Goal: Task Accomplishment & Management: Complete application form

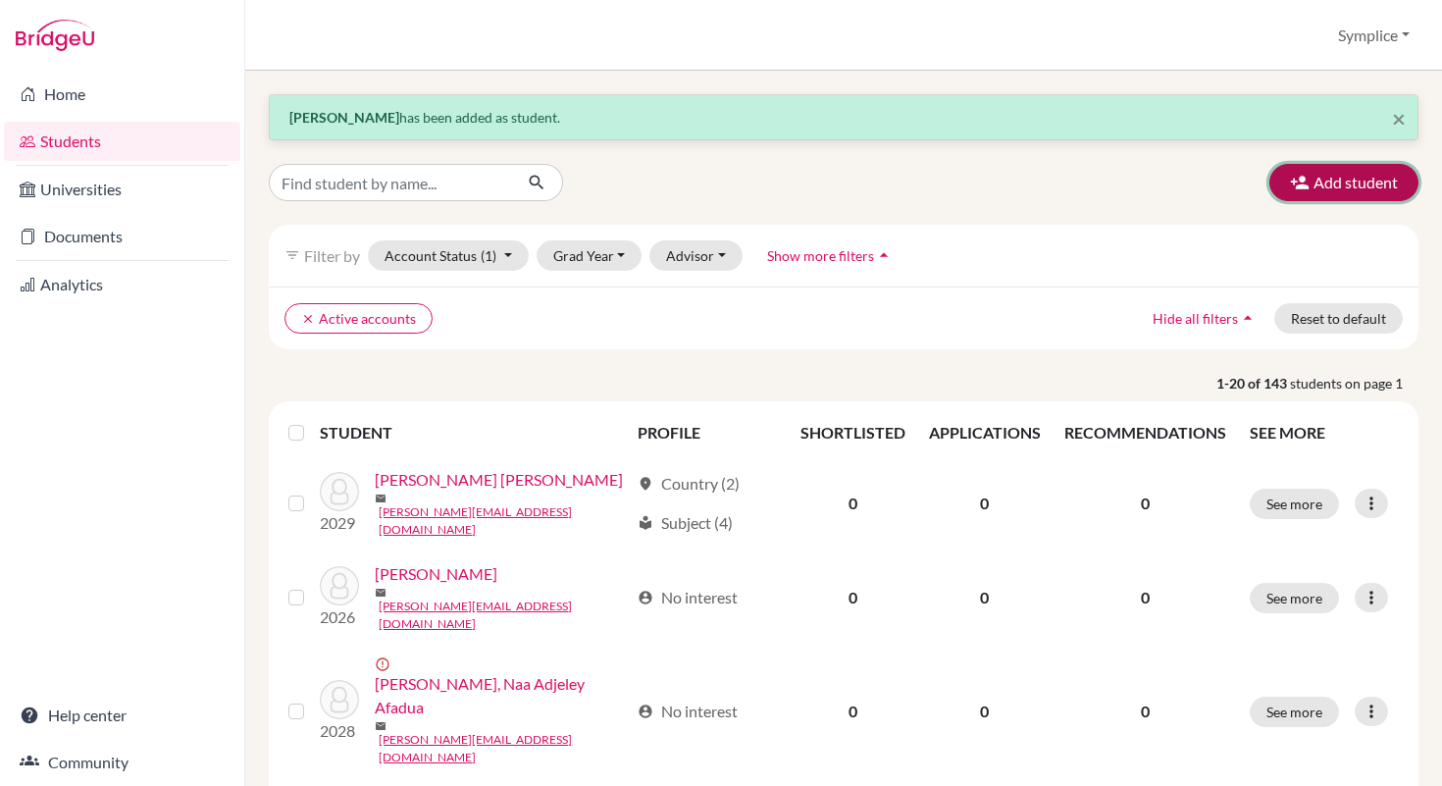
click at [1346, 171] on button "Add student" at bounding box center [1343, 182] width 149 height 37
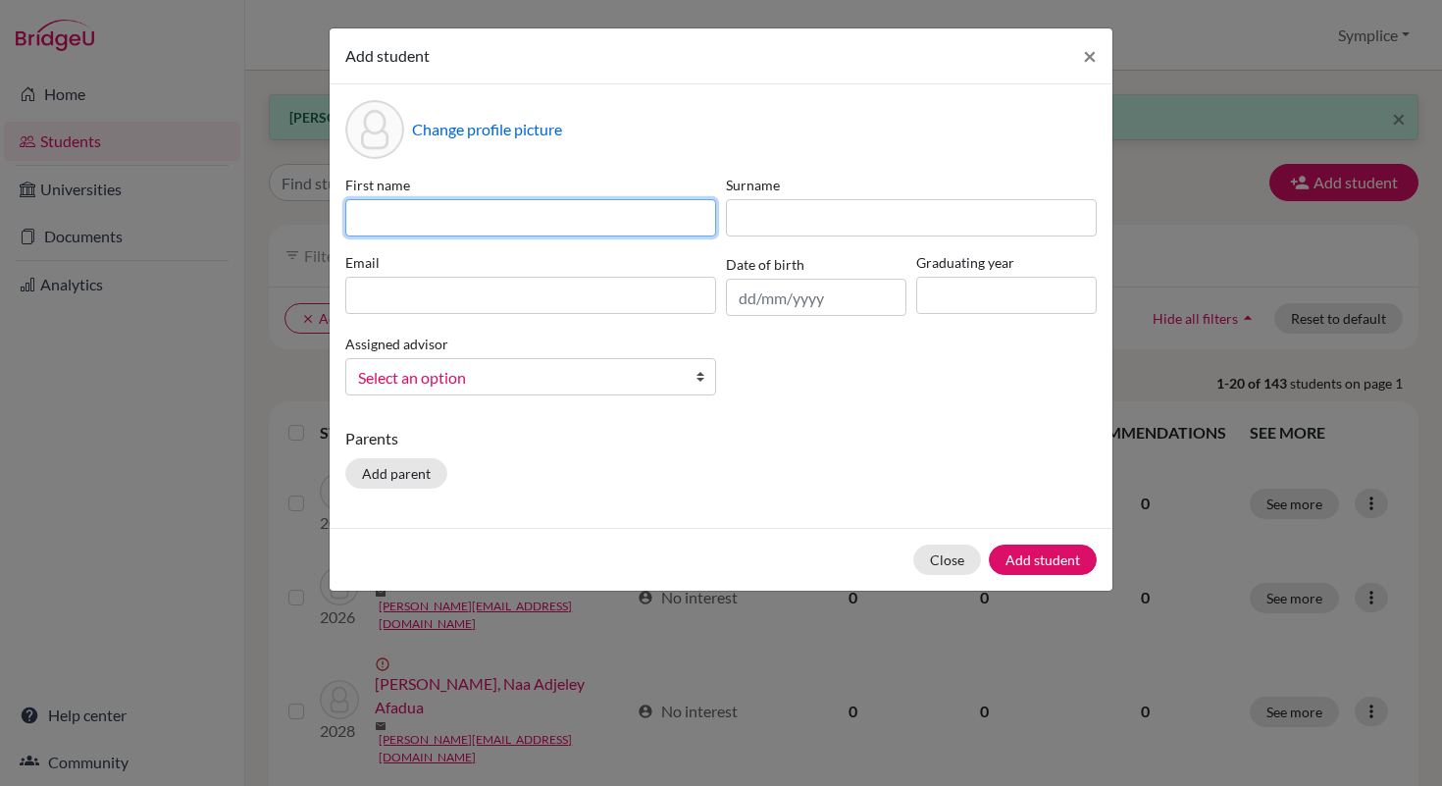
click at [537, 218] on input at bounding box center [530, 217] width 371 height 37
type input "[PERSON_NAME]"
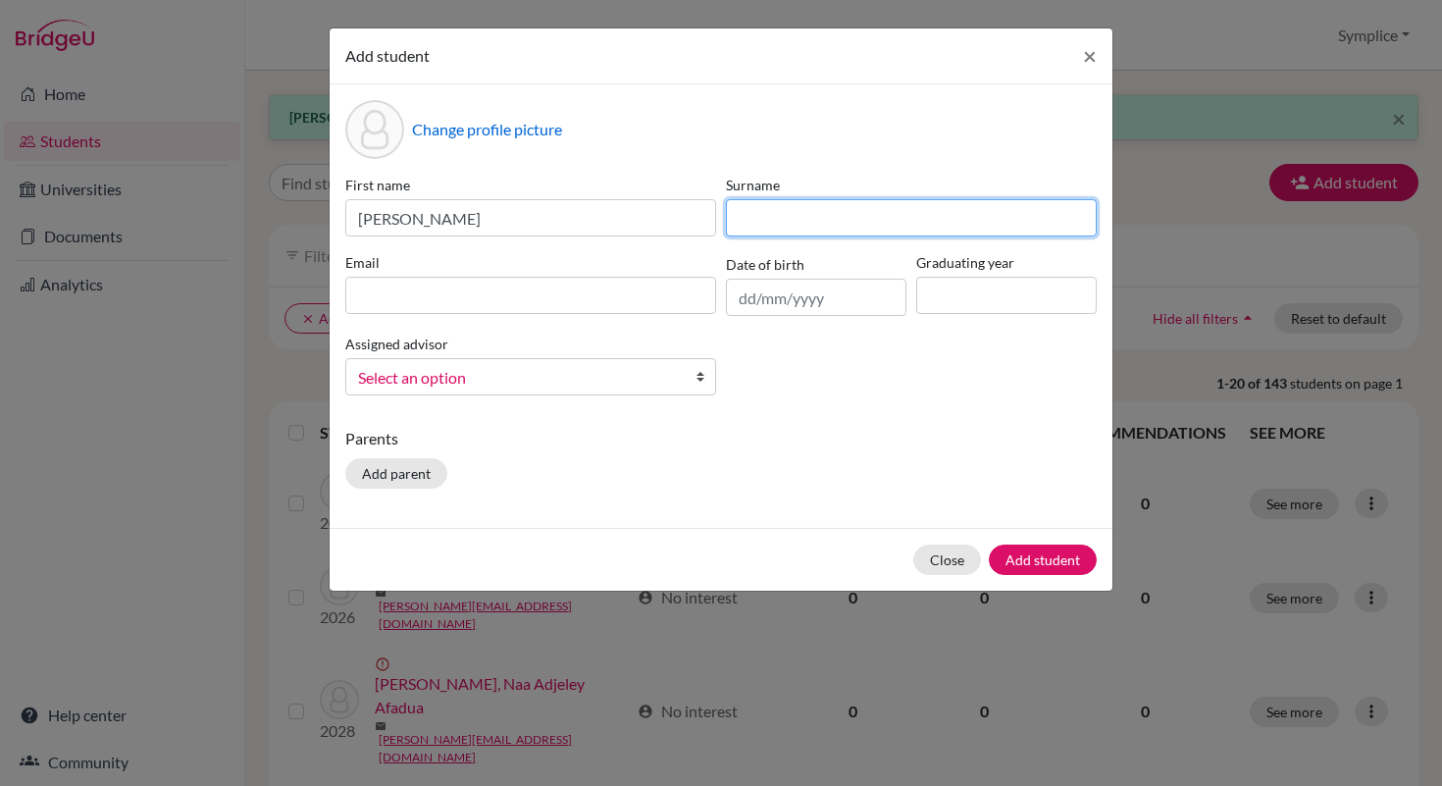
click at [769, 207] on input at bounding box center [911, 217] width 371 height 37
type input "El [PERSON_NAME]"
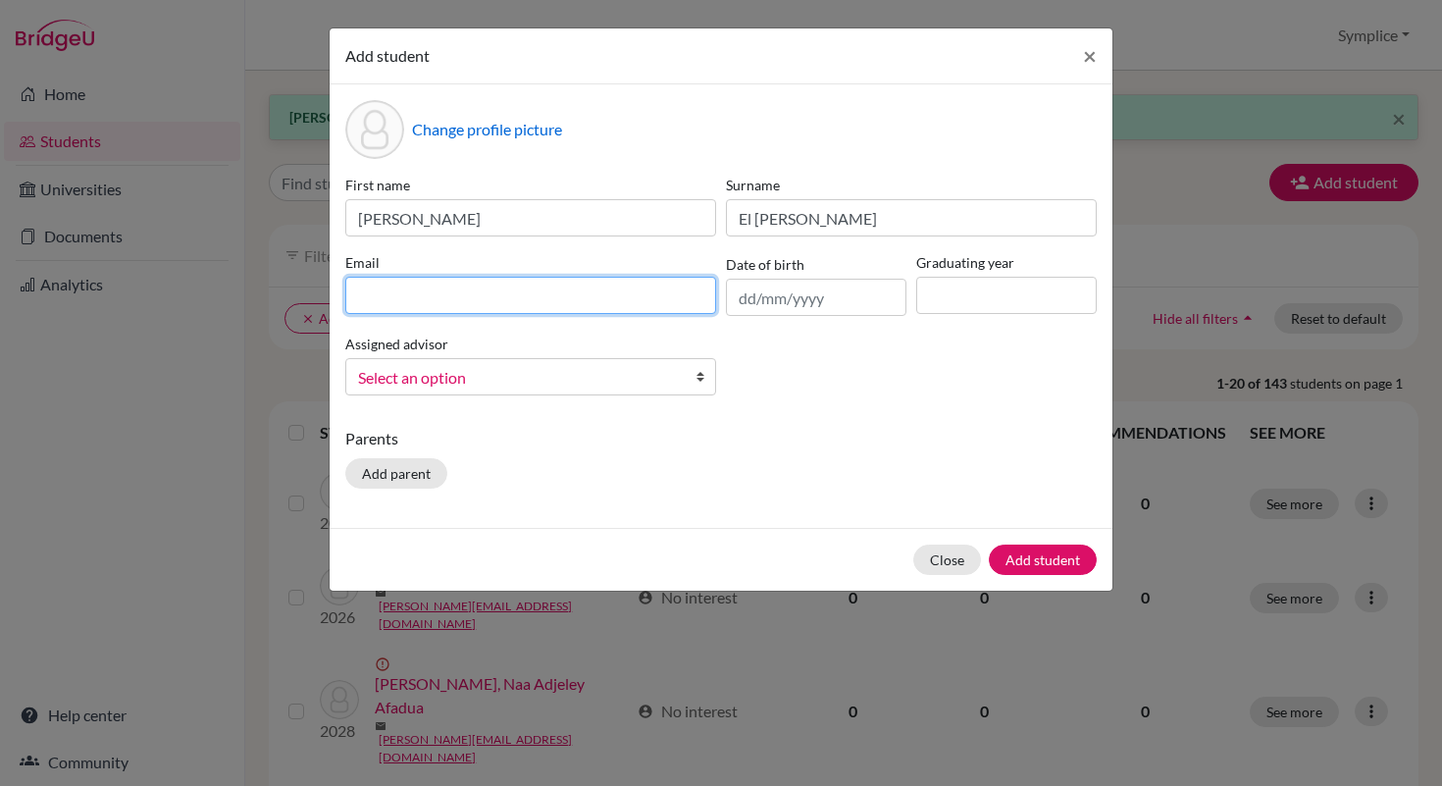
click at [497, 301] on input at bounding box center [530, 295] width 371 height 37
type input "[PERSON_NAME][EMAIL_ADDRESS][DOMAIN_NAME]"
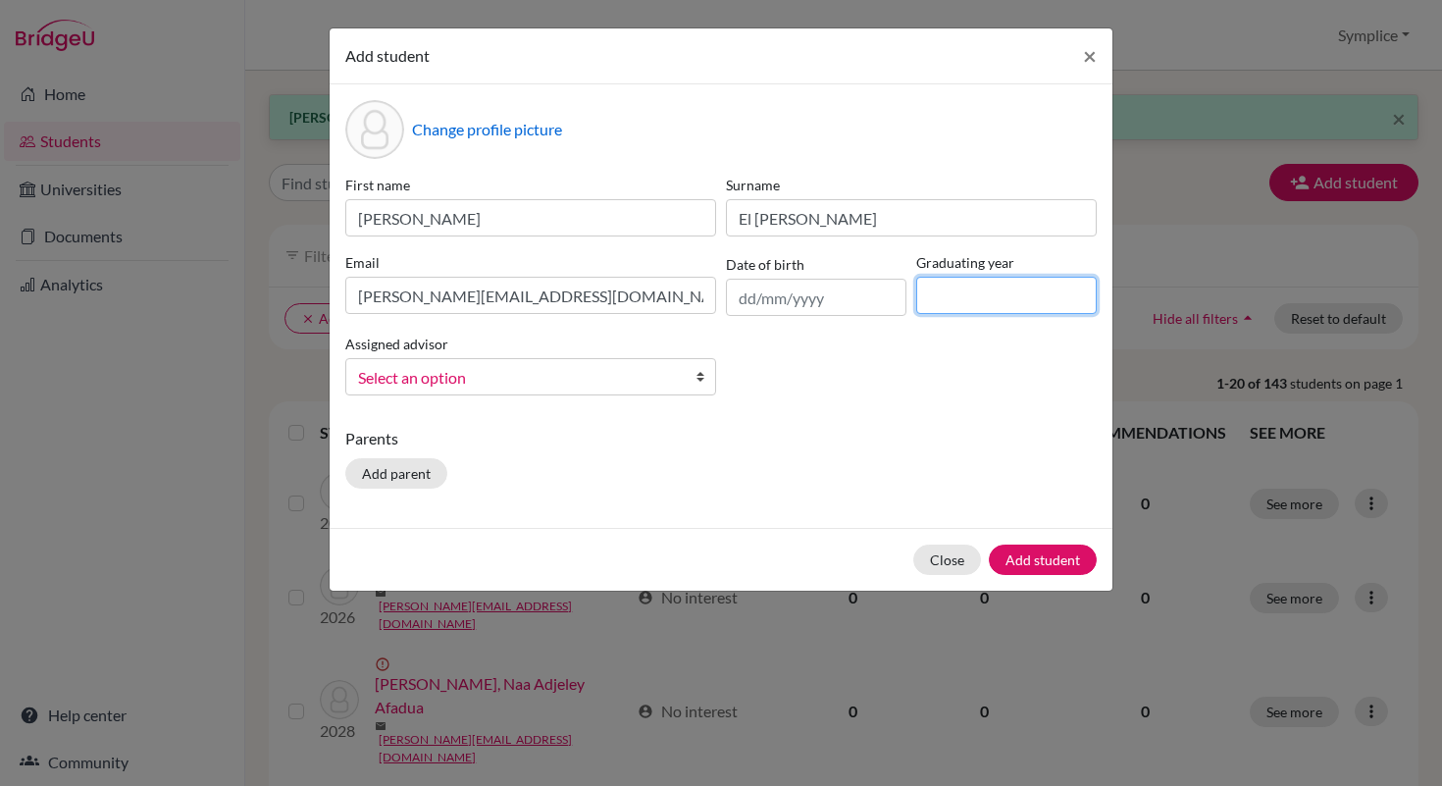
click at [959, 299] on input at bounding box center [1006, 295] width 180 height 37
type input "2028"
click at [1028, 561] on button "Add student" at bounding box center [1043, 559] width 108 height 30
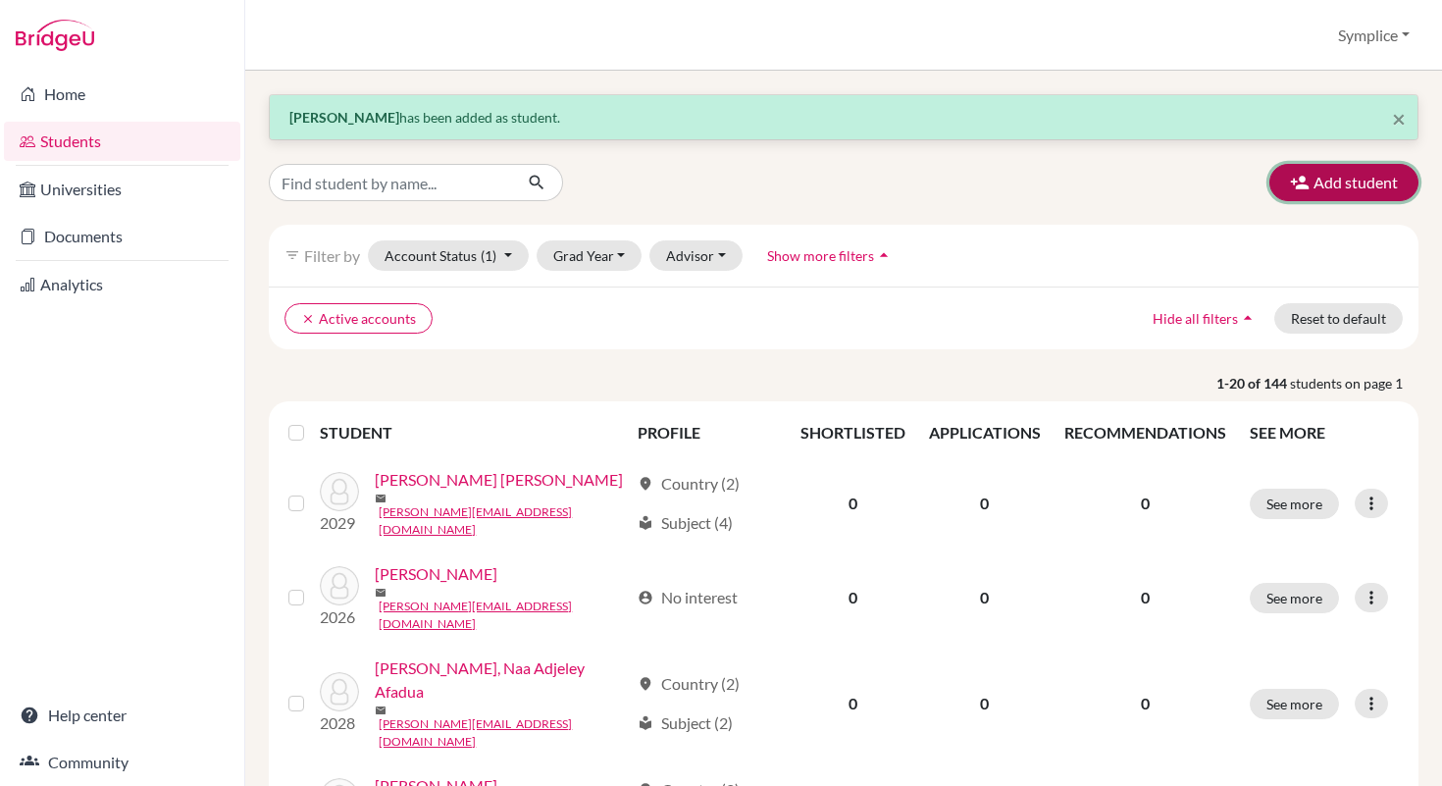
click at [1323, 191] on button "Add student" at bounding box center [1343, 182] width 149 height 37
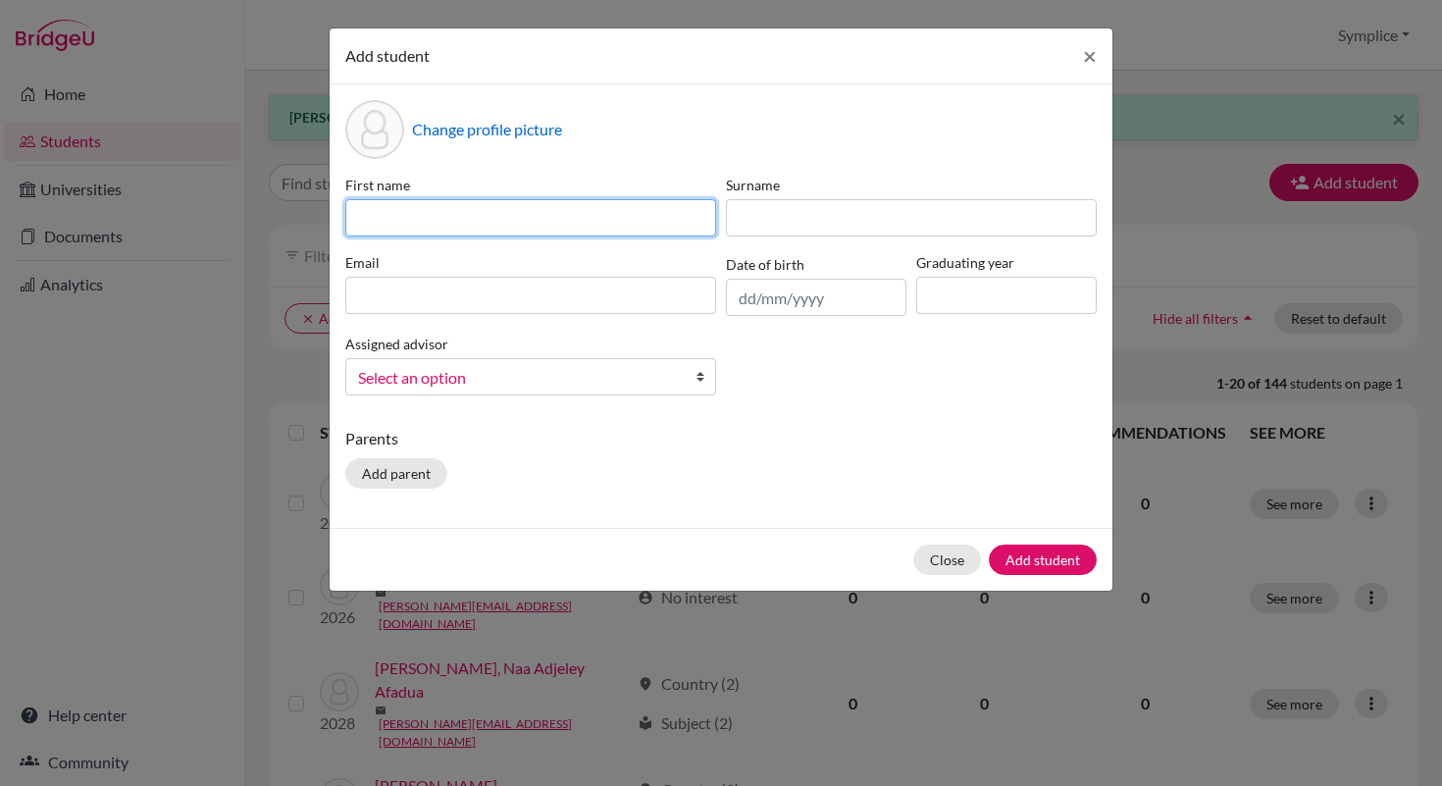
click at [506, 226] on input at bounding box center [530, 217] width 371 height 37
type input "[PERSON_NAME]"
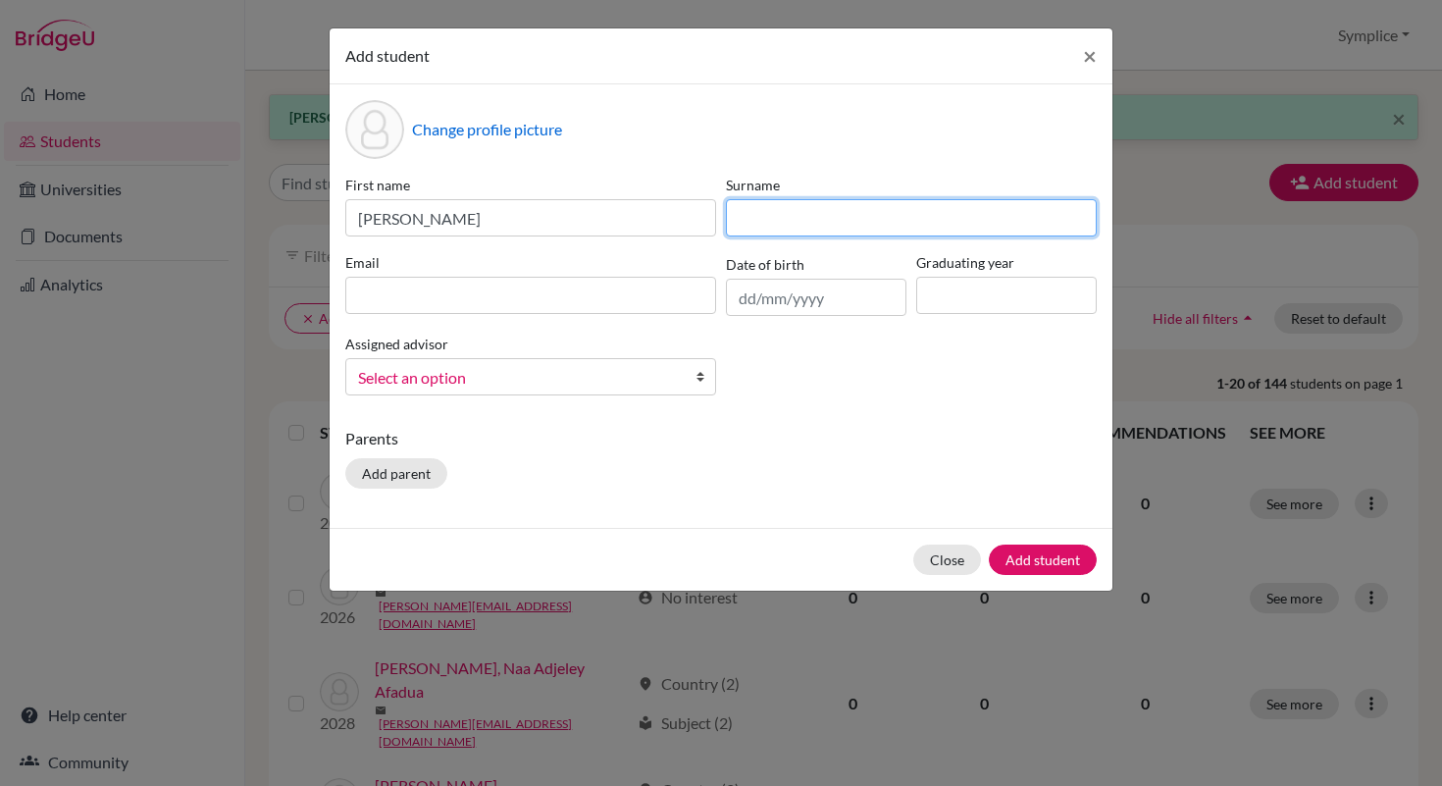
click at [788, 210] on input at bounding box center [911, 217] width 371 height 37
type input "[PERSON_NAME]"
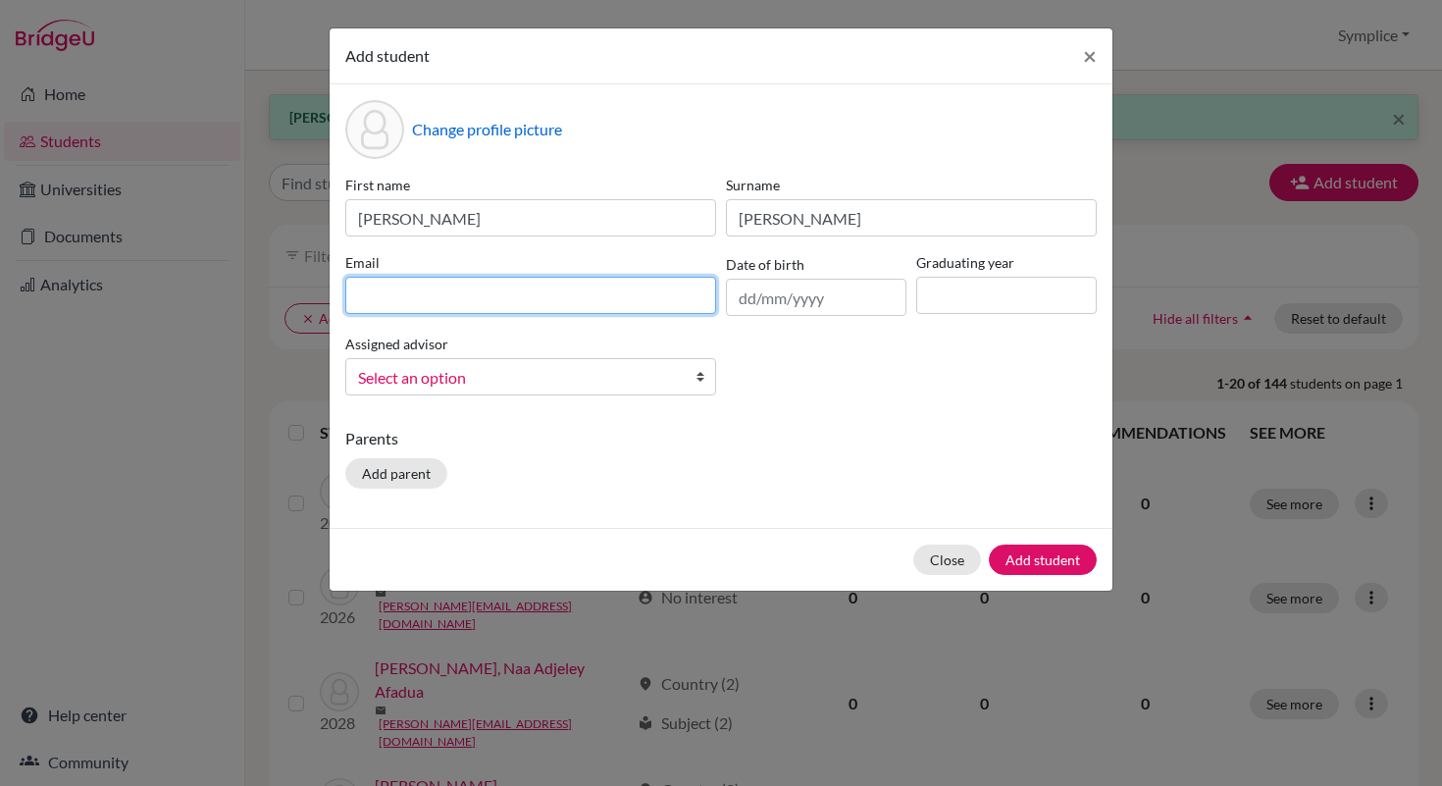
click at [440, 296] on input at bounding box center [530, 295] width 371 height 37
click at [381, 304] on input at bounding box center [530, 295] width 371 height 37
type input "[EMAIL_ADDRESS][PERSON_NAME][DOMAIN_NAME]"
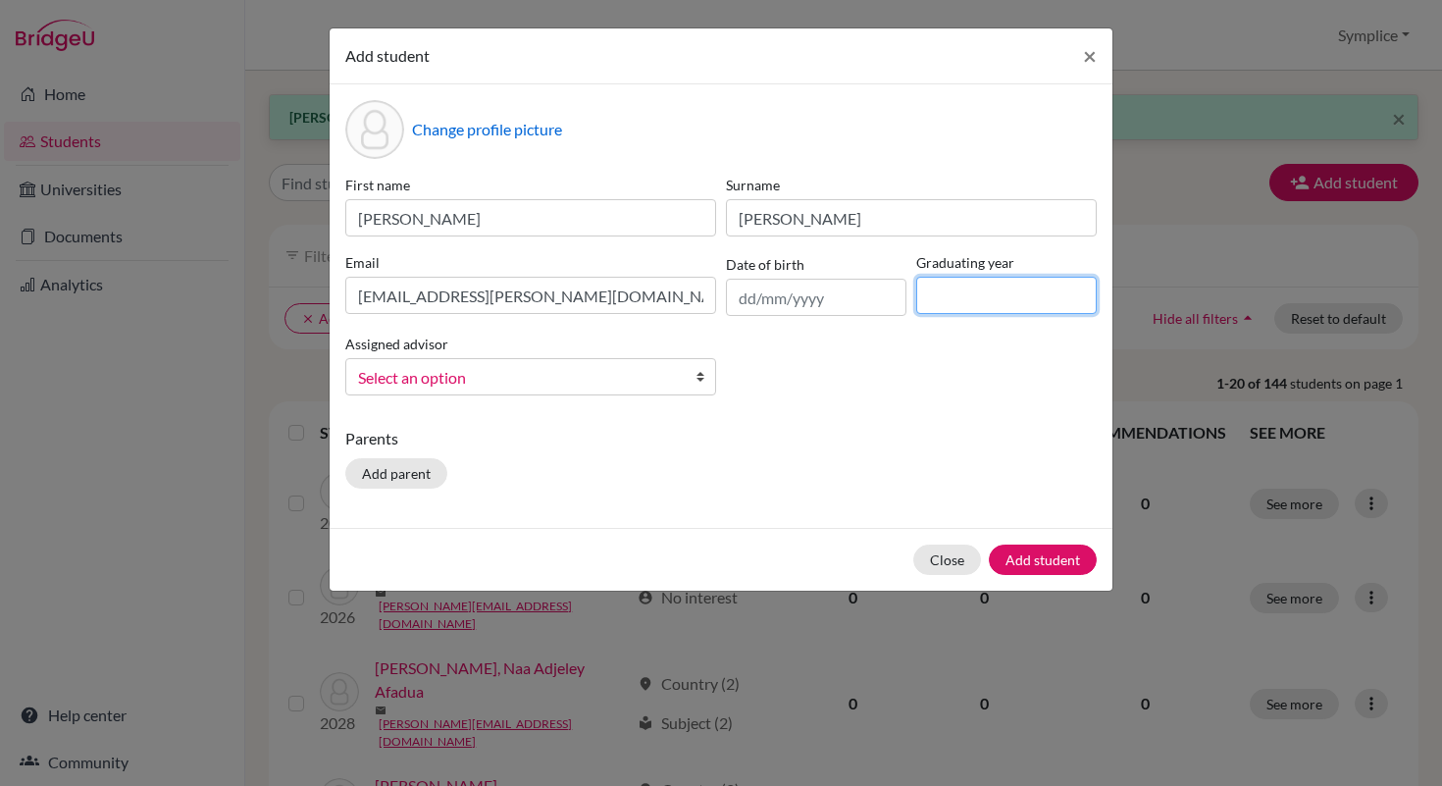
click at [944, 305] on input at bounding box center [1006, 295] width 180 height 37
type input "2028"
click at [1014, 556] on button "Add student" at bounding box center [1043, 559] width 108 height 30
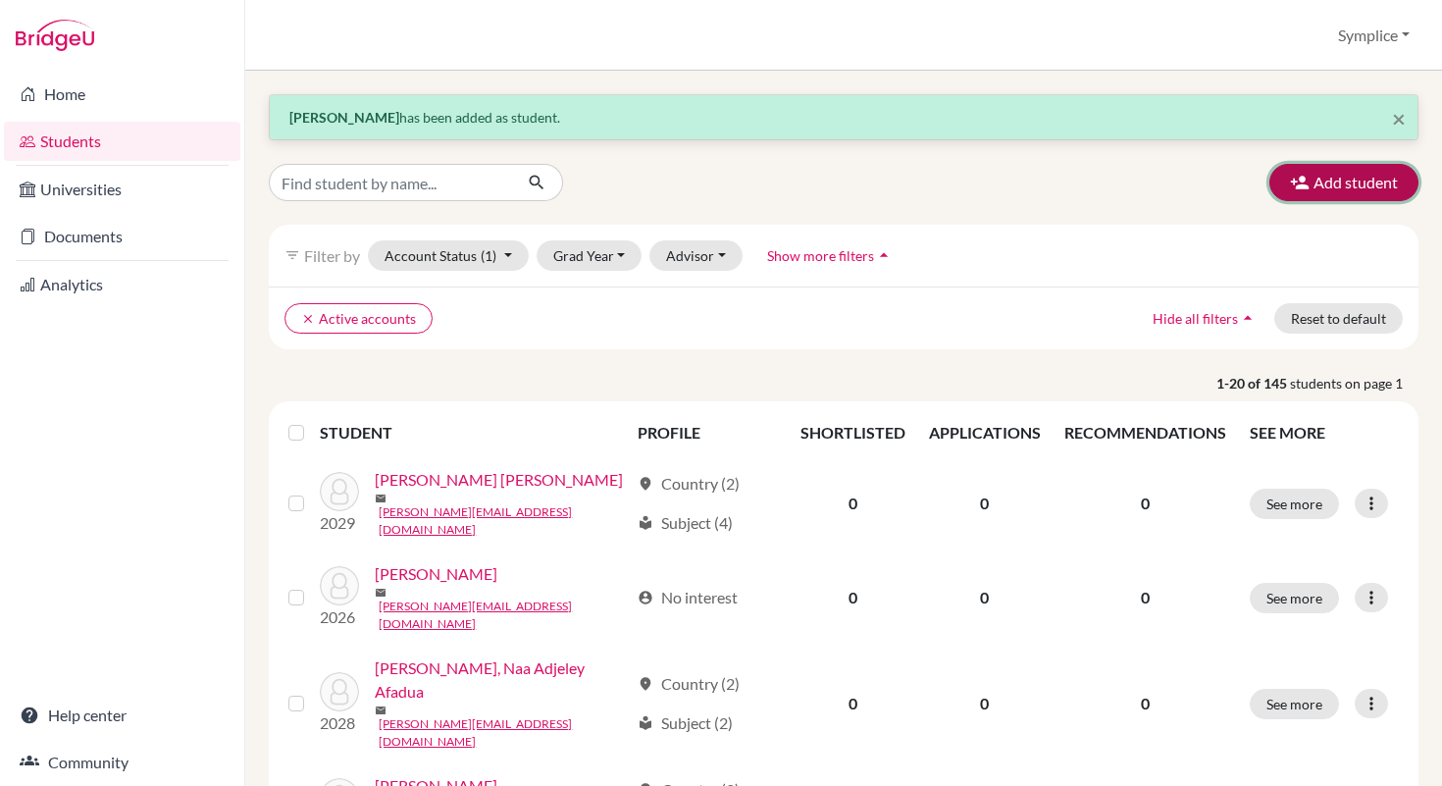
click at [1329, 179] on button "Add student" at bounding box center [1343, 182] width 149 height 37
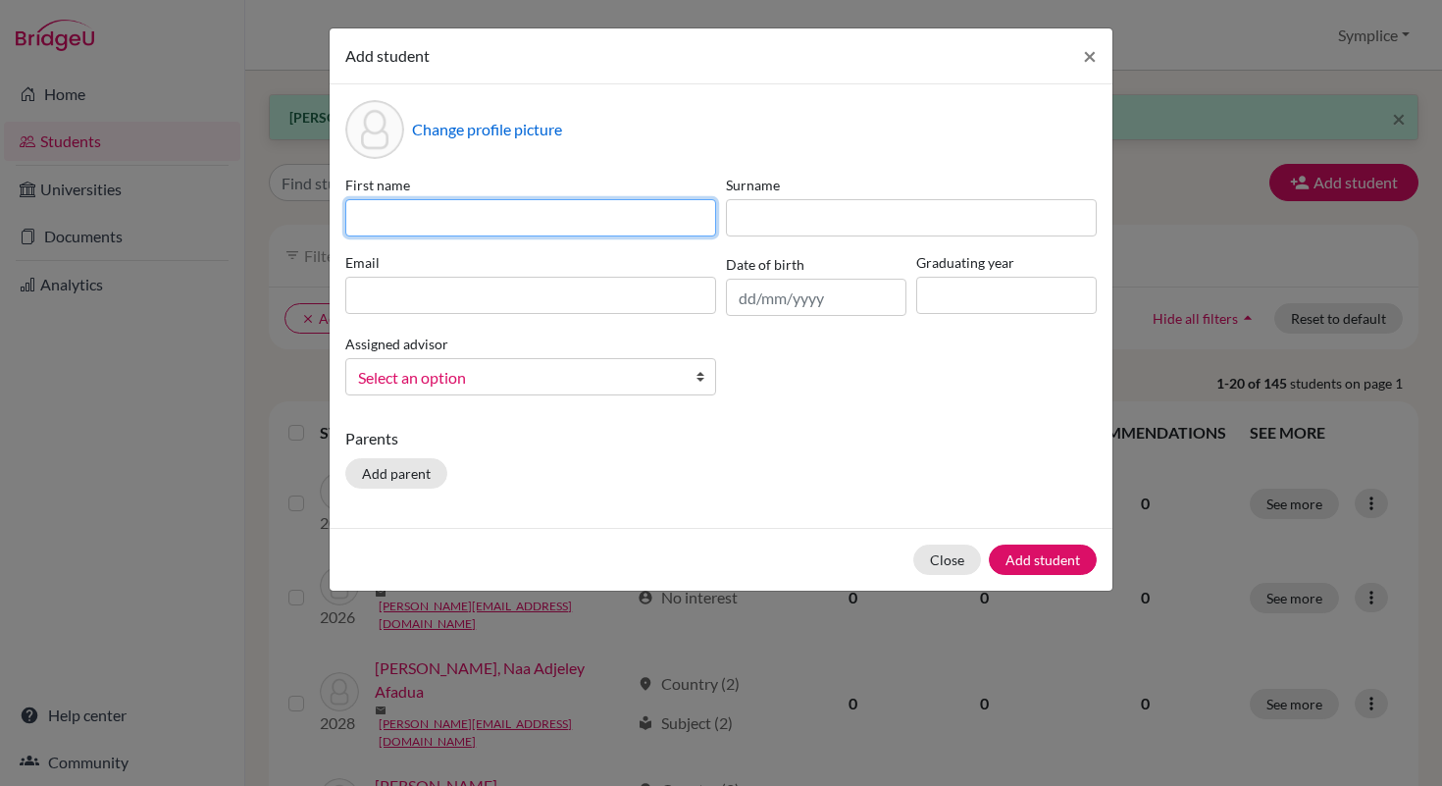
click at [511, 222] on input at bounding box center [530, 217] width 371 height 37
type input "[PERSON_NAME]"
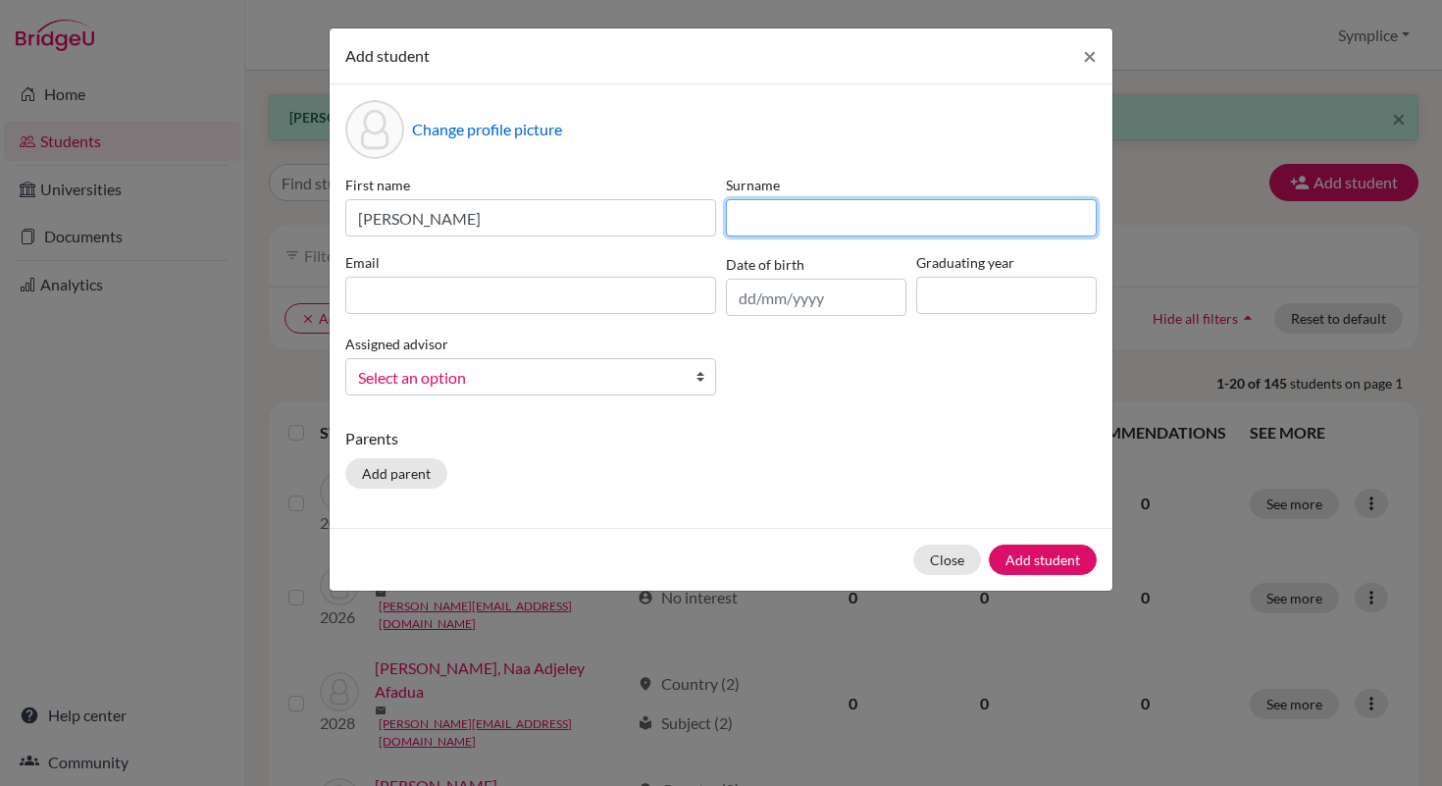
click at [767, 210] on input at bounding box center [911, 217] width 371 height 37
type input "Komeh"
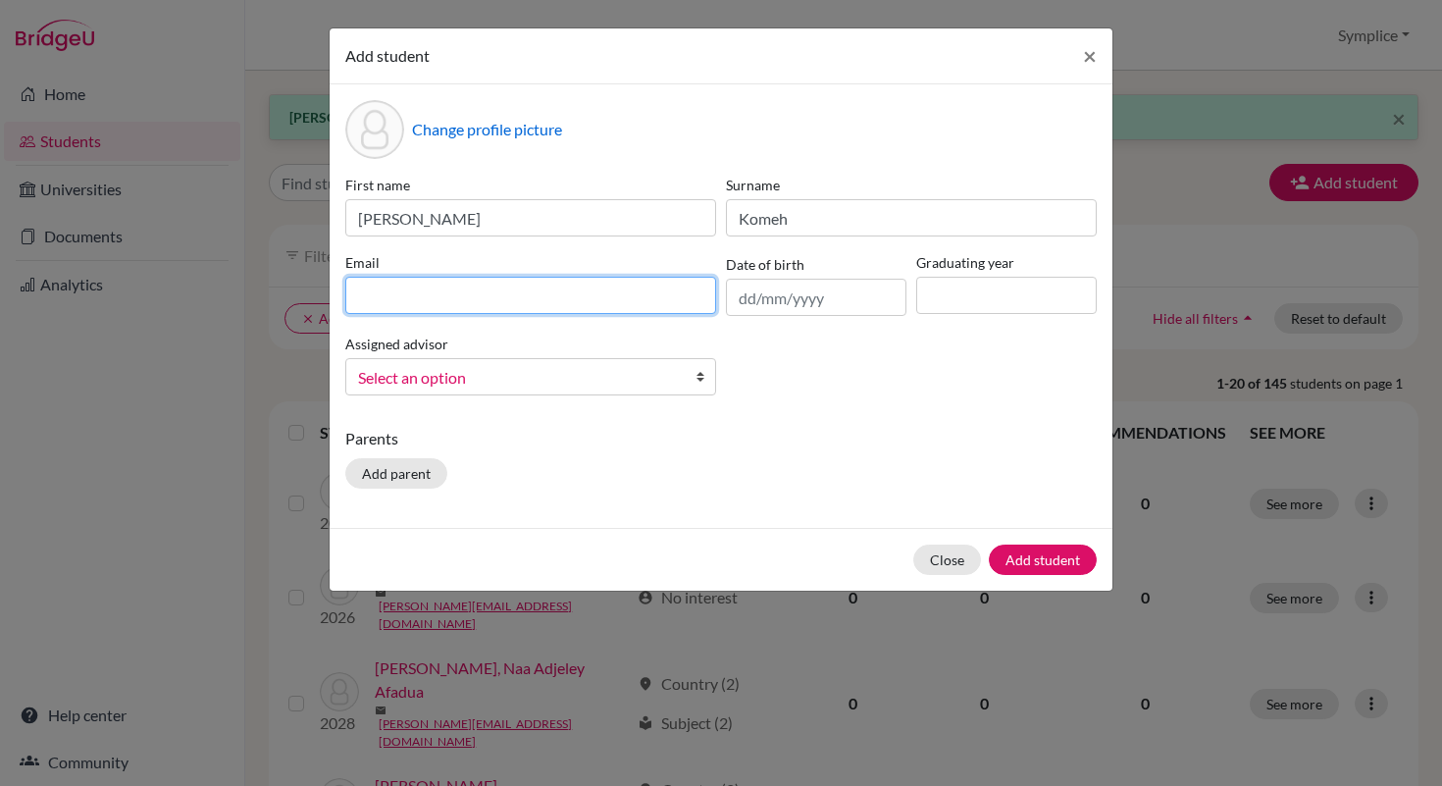
click at [483, 290] on input at bounding box center [530, 295] width 371 height 37
type input "[PERSON_NAME][EMAIL_ADDRESS][DOMAIN_NAME]"
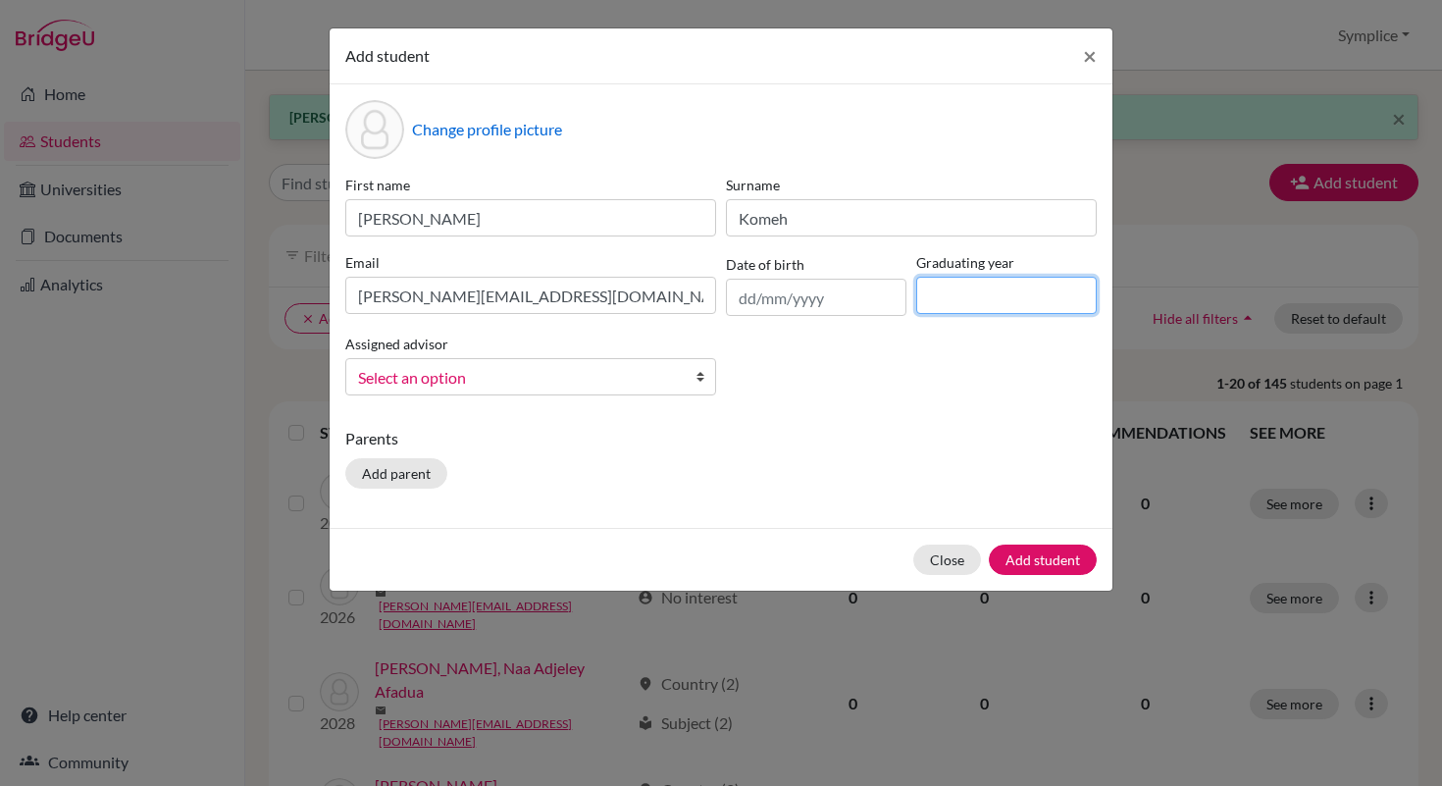
click at [945, 301] on input at bounding box center [1006, 295] width 180 height 37
type input "2028"
click at [1040, 555] on button "Add student" at bounding box center [1043, 559] width 108 height 30
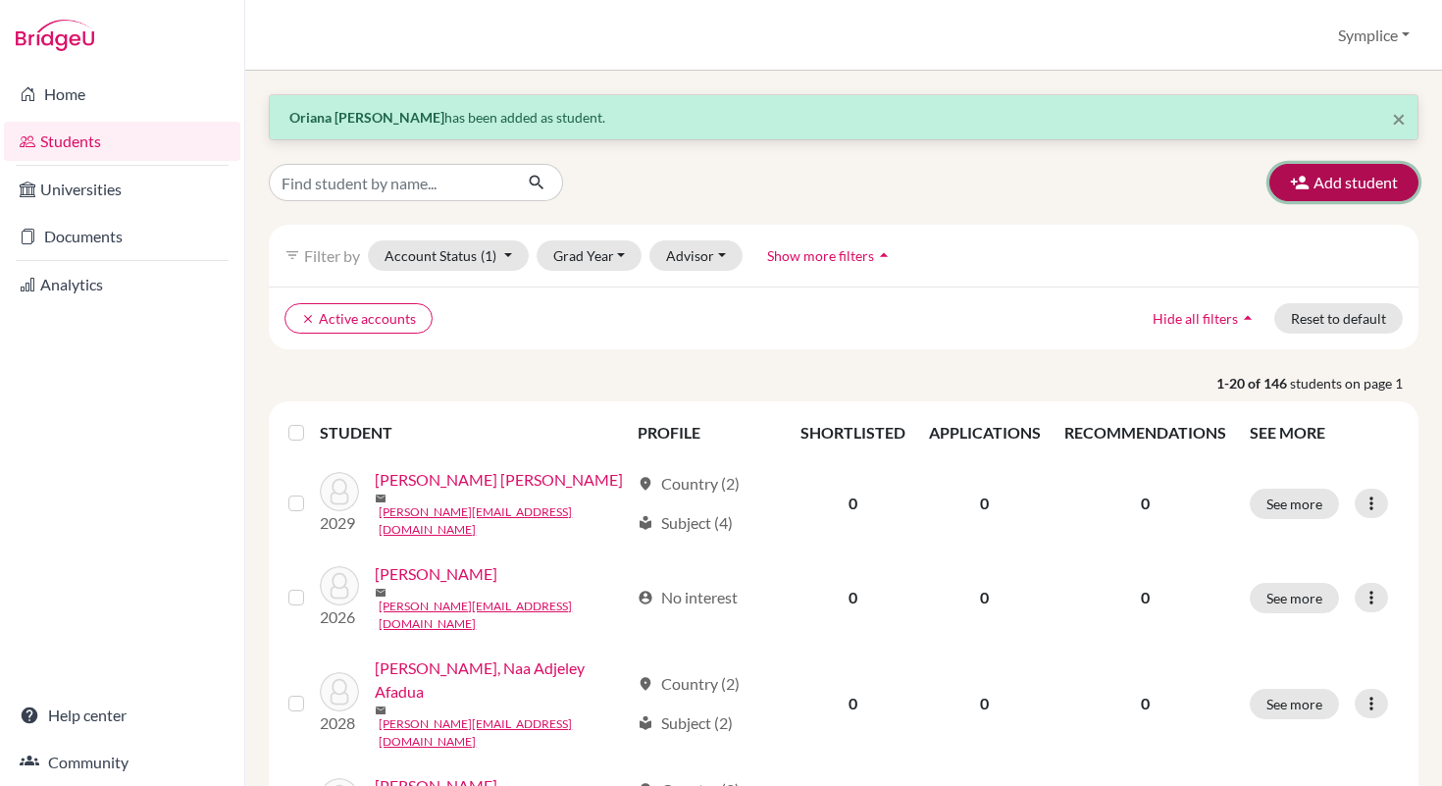
click at [1321, 171] on button "Add student" at bounding box center [1343, 182] width 149 height 37
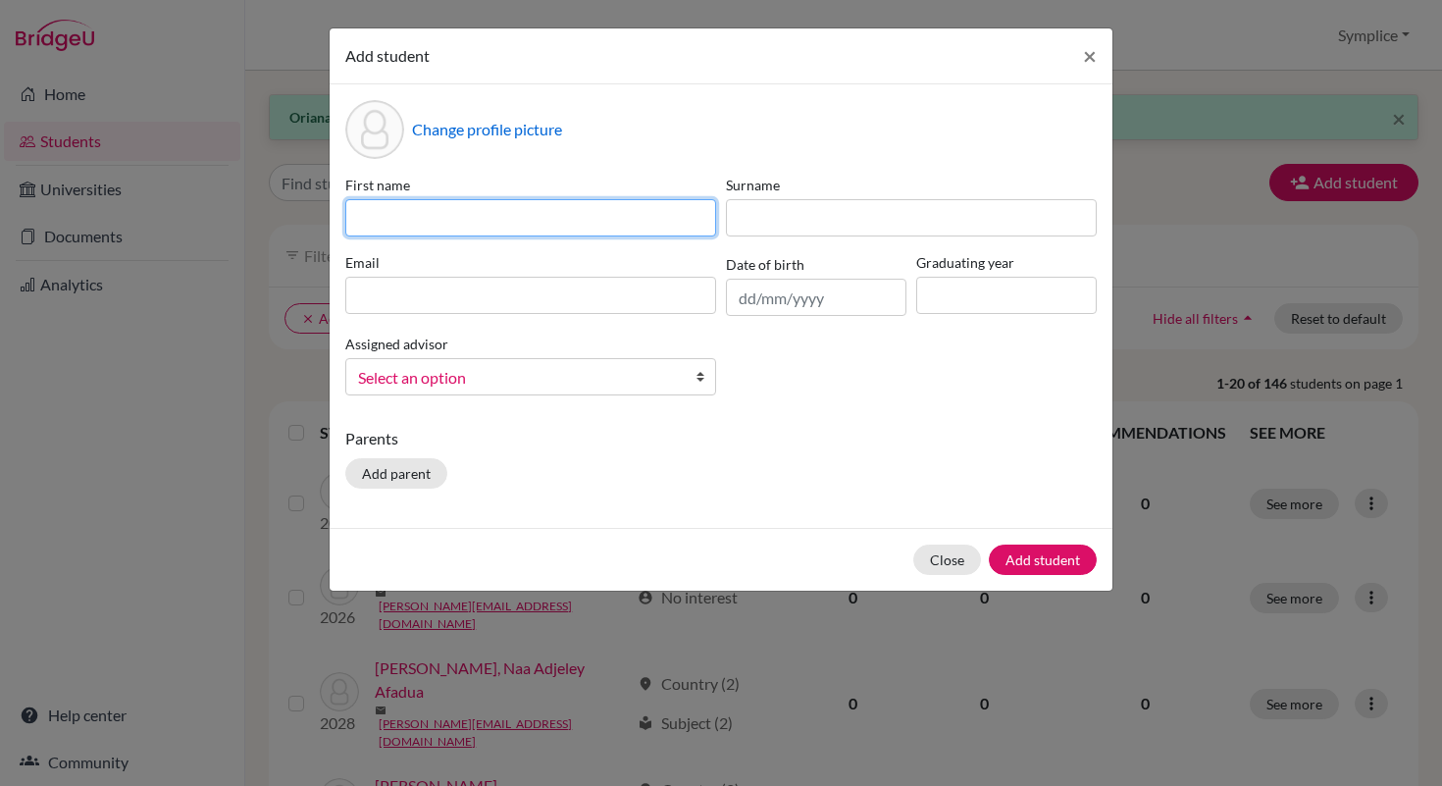
click at [592, 226] on input at bounding box center [530, 217] width 371 height 37
type input "[PERSON_NAME]"
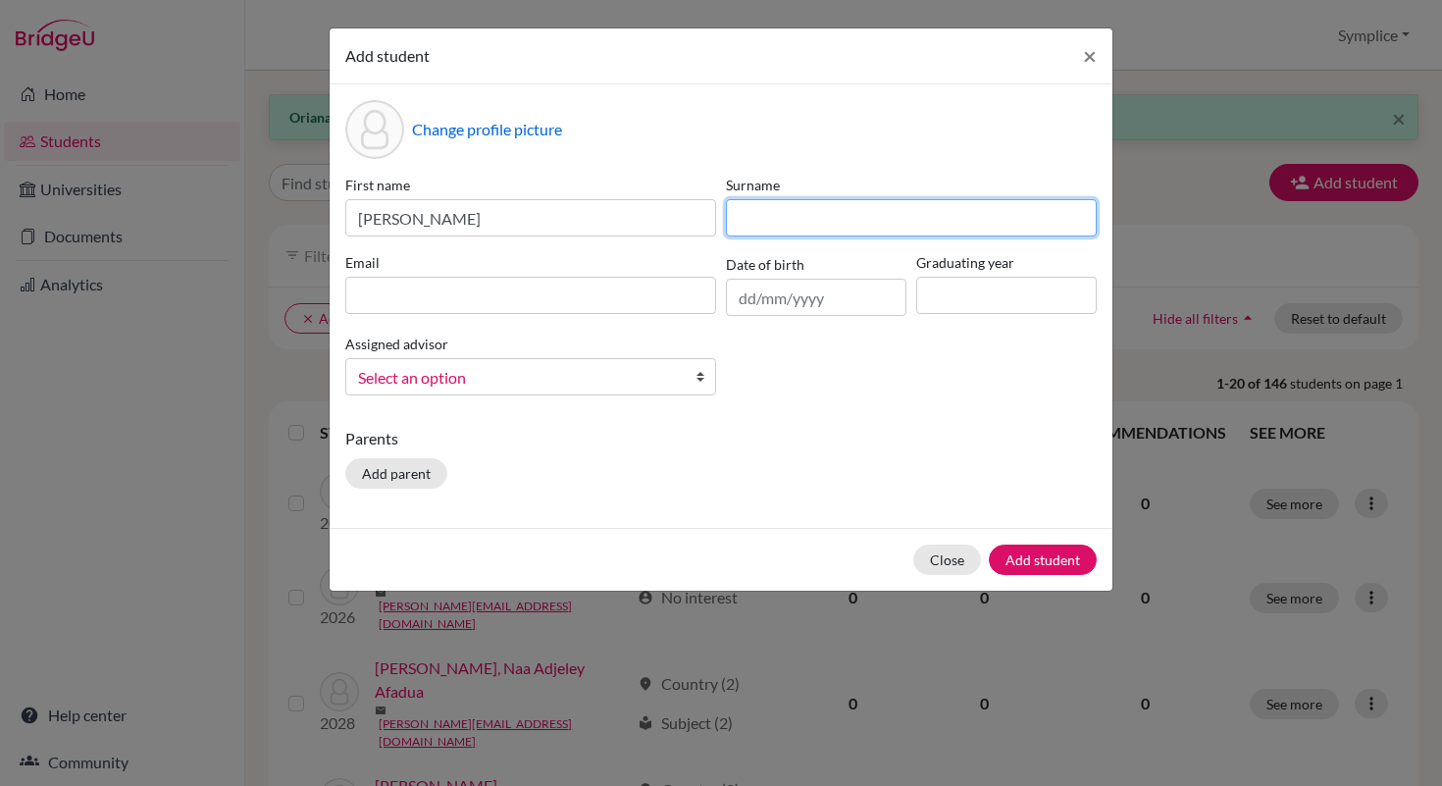
click at [797, 213] on input at bounding box center [911, 217] width 371 height 37
type input "[PERSON_NAME]"
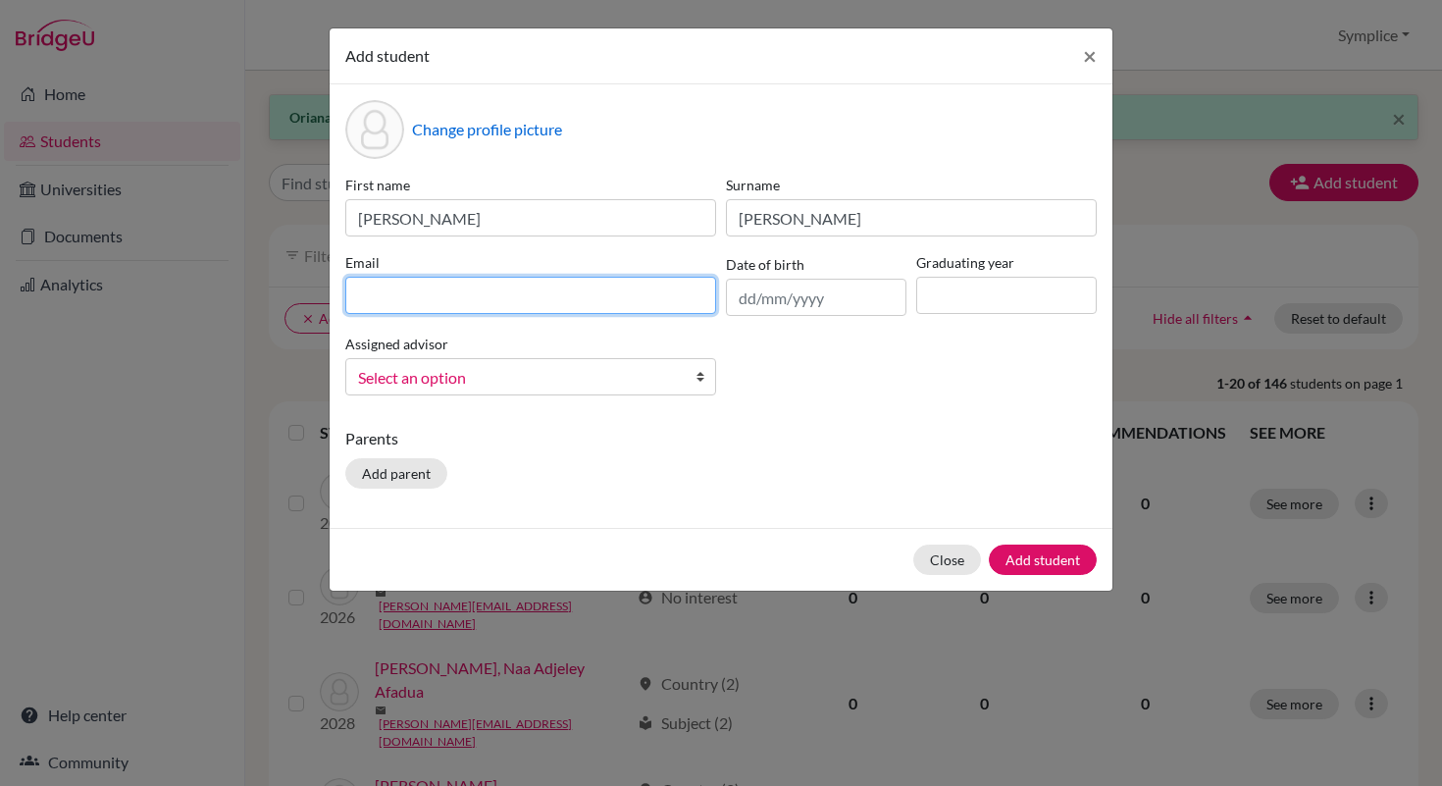
click at [518, 296] on input at bounding box center [530, 295] width 371 height 37
type input "[EMAIL_ADDRESS][PERSON_NAME][DOMAIN_NAME]"
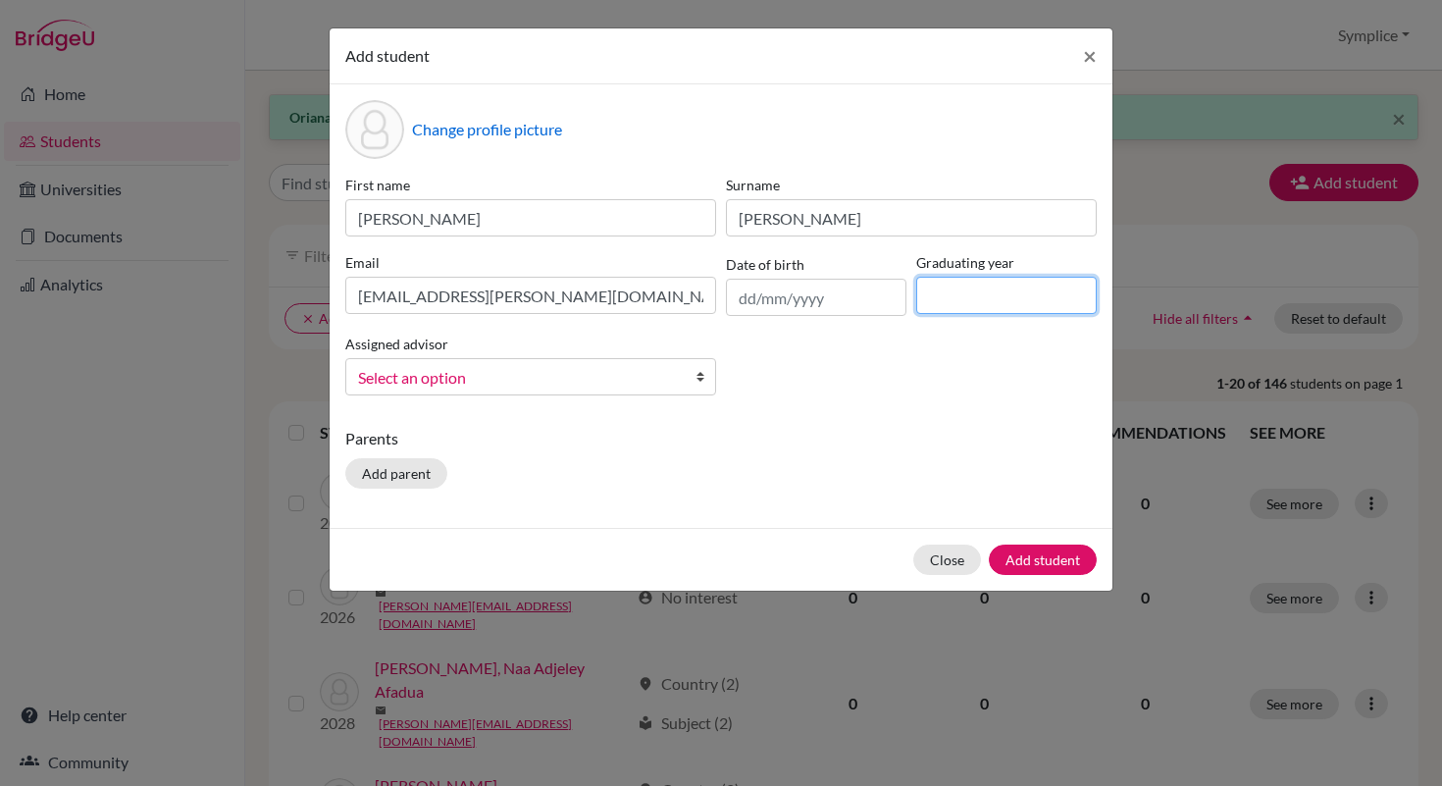
click at [941, 293] on input at bounding box center [1006, 295] width 180 height 37
type input "2028"
click at [697, 385] on b at bounding box center [705, 376] width 20 height 35
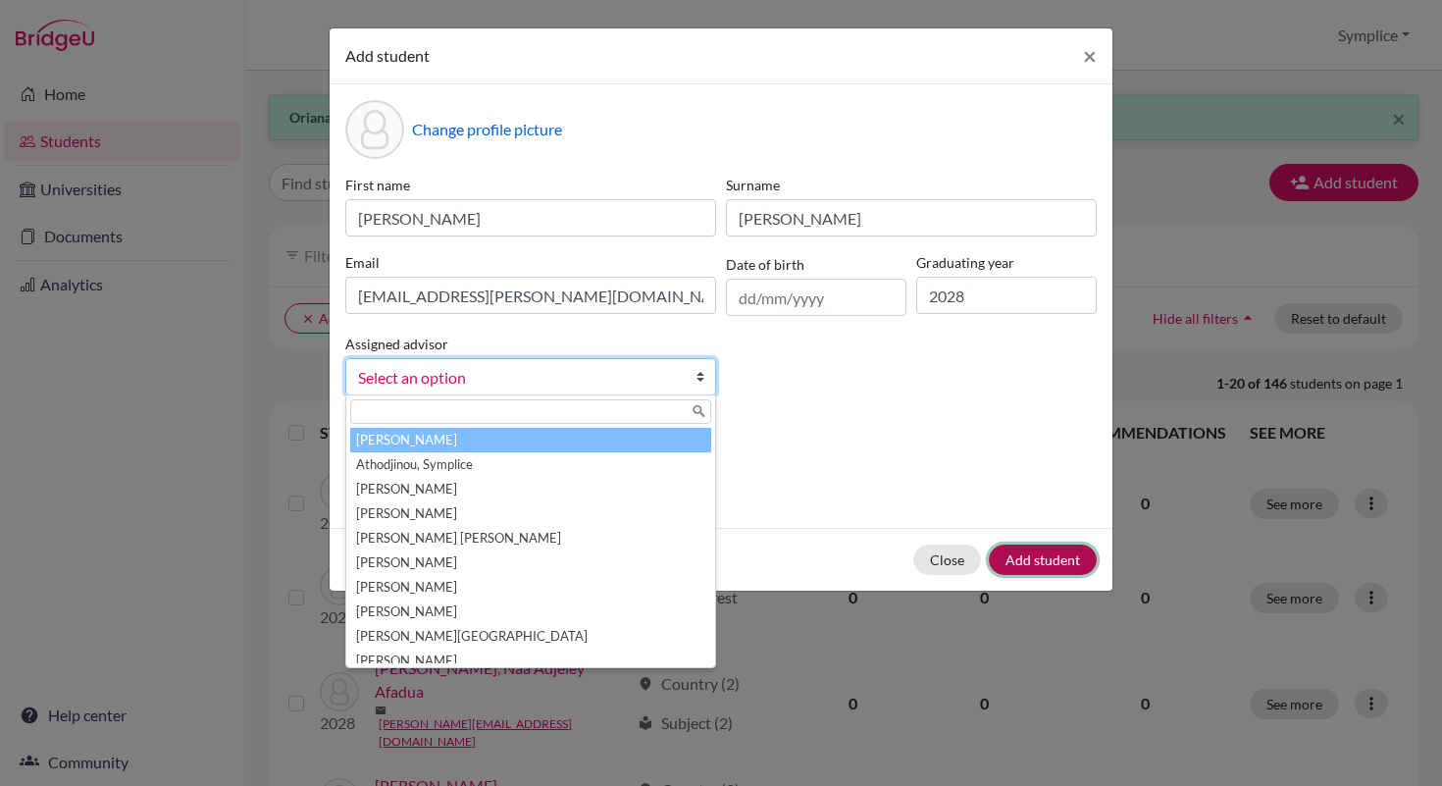
click at [1051, 552] on button "Add student" at bounding box center [1043, 559] width 108 height 30
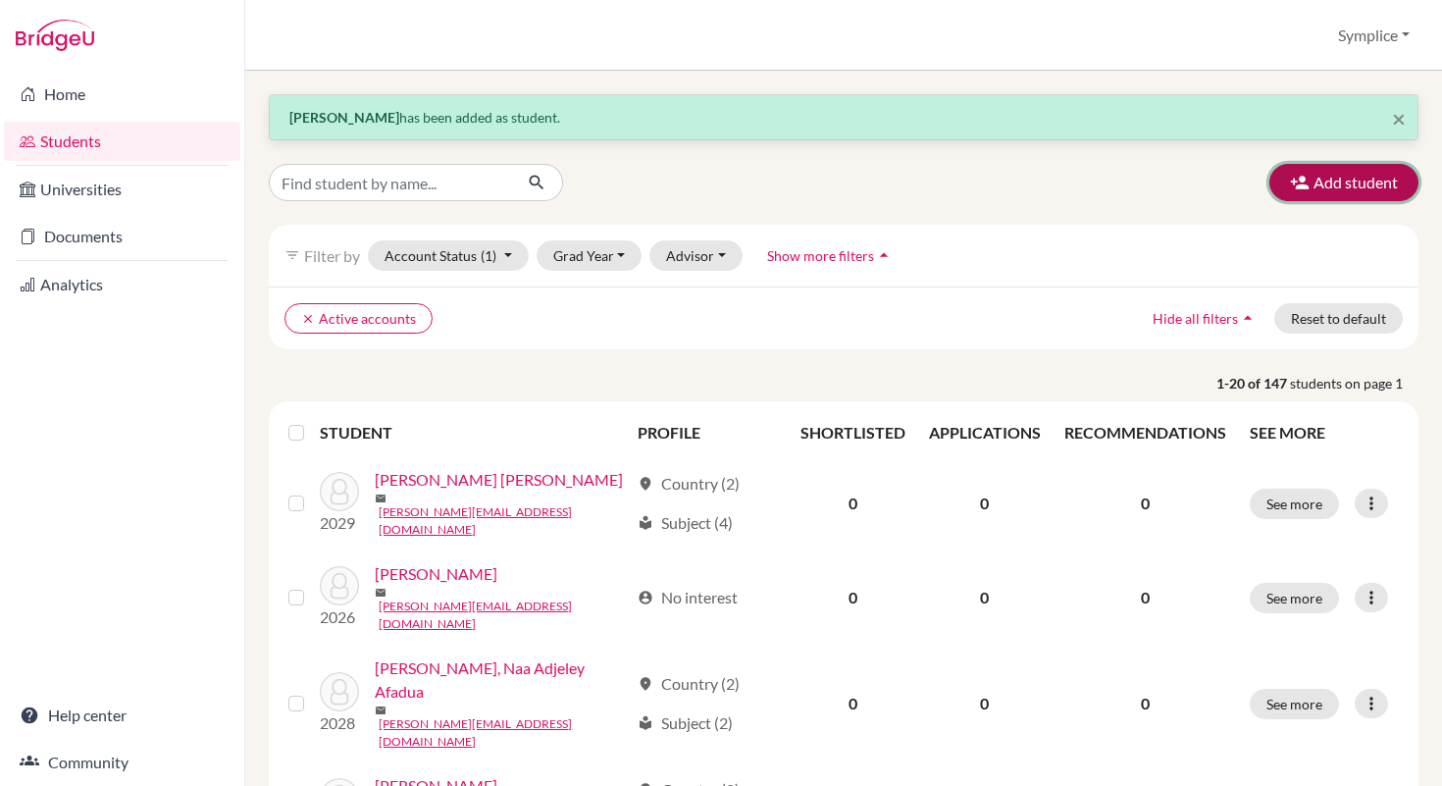
click at [1333, 191] on button "Add student" at bounding box center [1343, 182] width 149 height 37
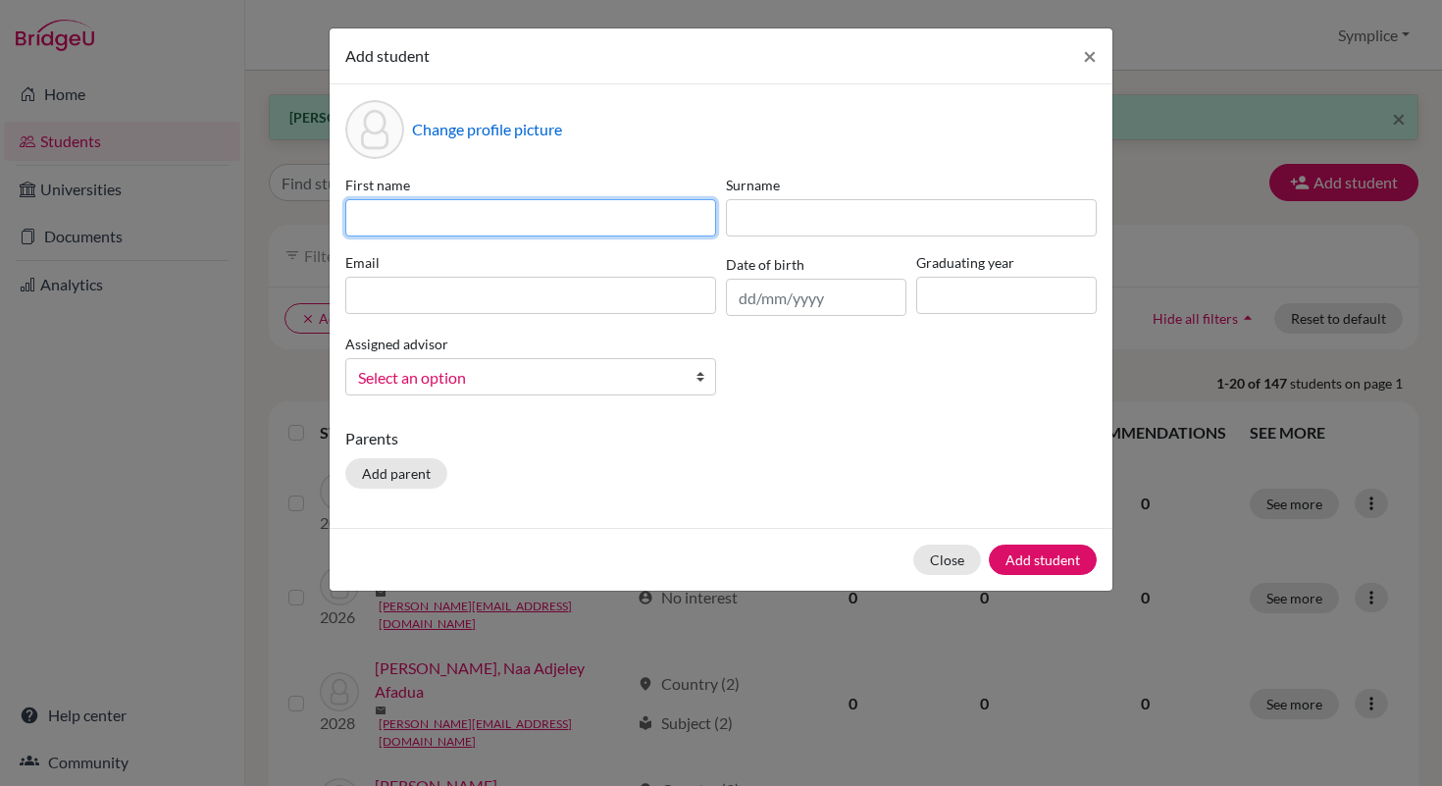
click at [522, 222] on input at bounding box center [530, 217] width 371 height 37
type input "[PERSON_NAME]"
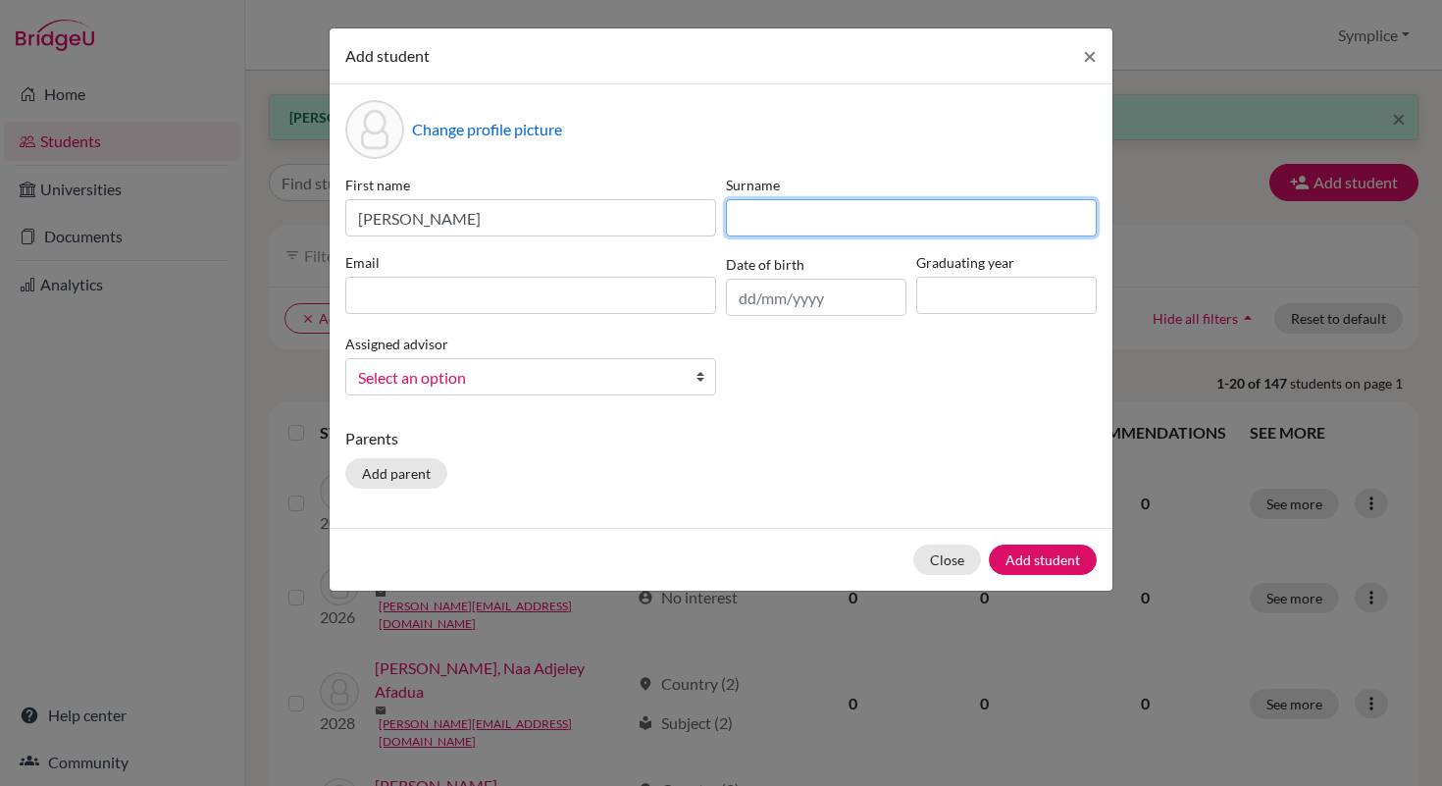
click at [736, 225] on input at bounding box center [911, 217] width 371 height 37
type input "[PERSON_NAME]"
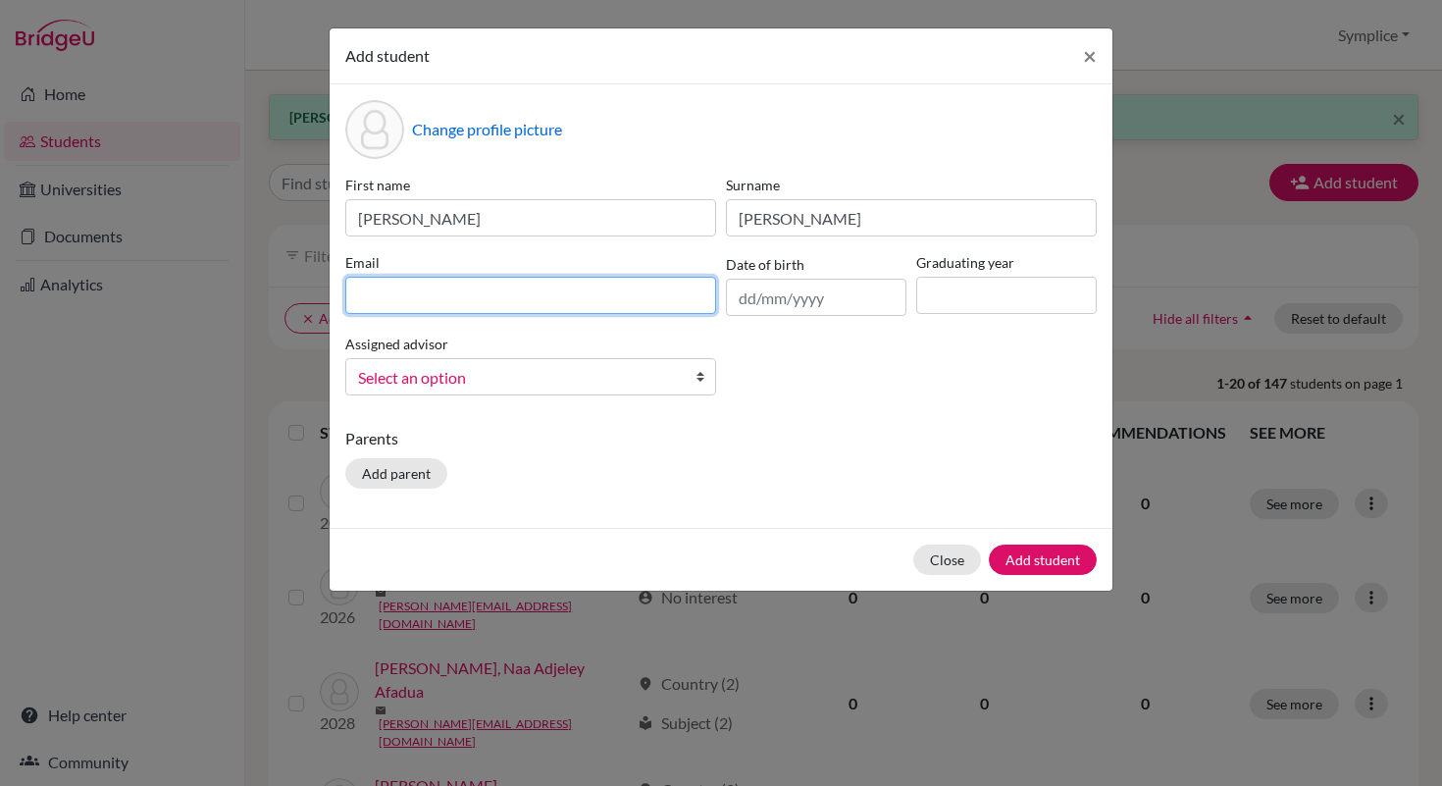
click at [548, 297] on input at bounding box center [530, 295] width 371 height 37
type input "[PERSON_NAME][EMAIL_ADDRESS][DOMAIN_NAME]"
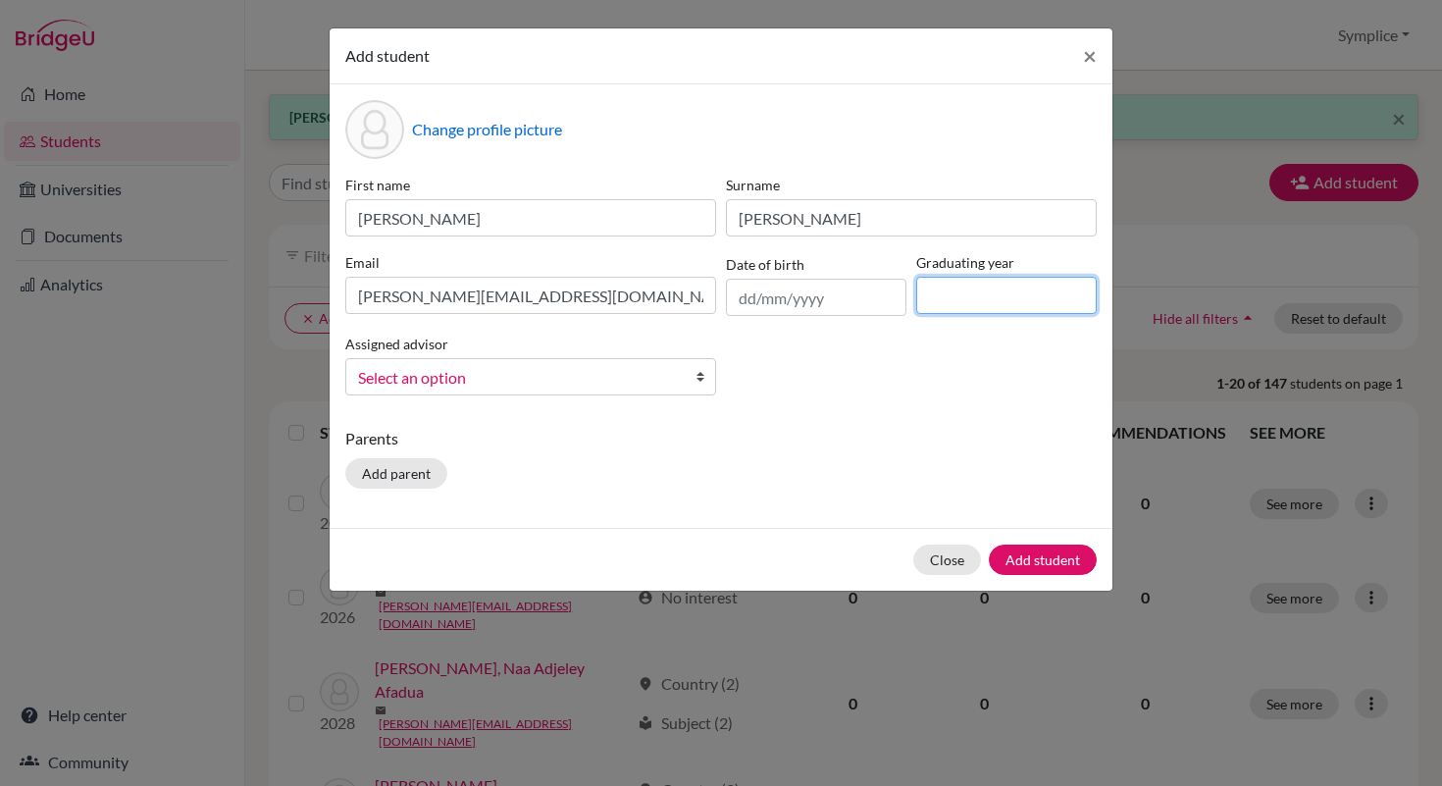
click at [941, 295] on input at bounding box center [1006, 295] width 180 height 37
type input "2028"
click at [1047, 553] on button "Add student" at bounding box center [1043, 559] width 108 height 30
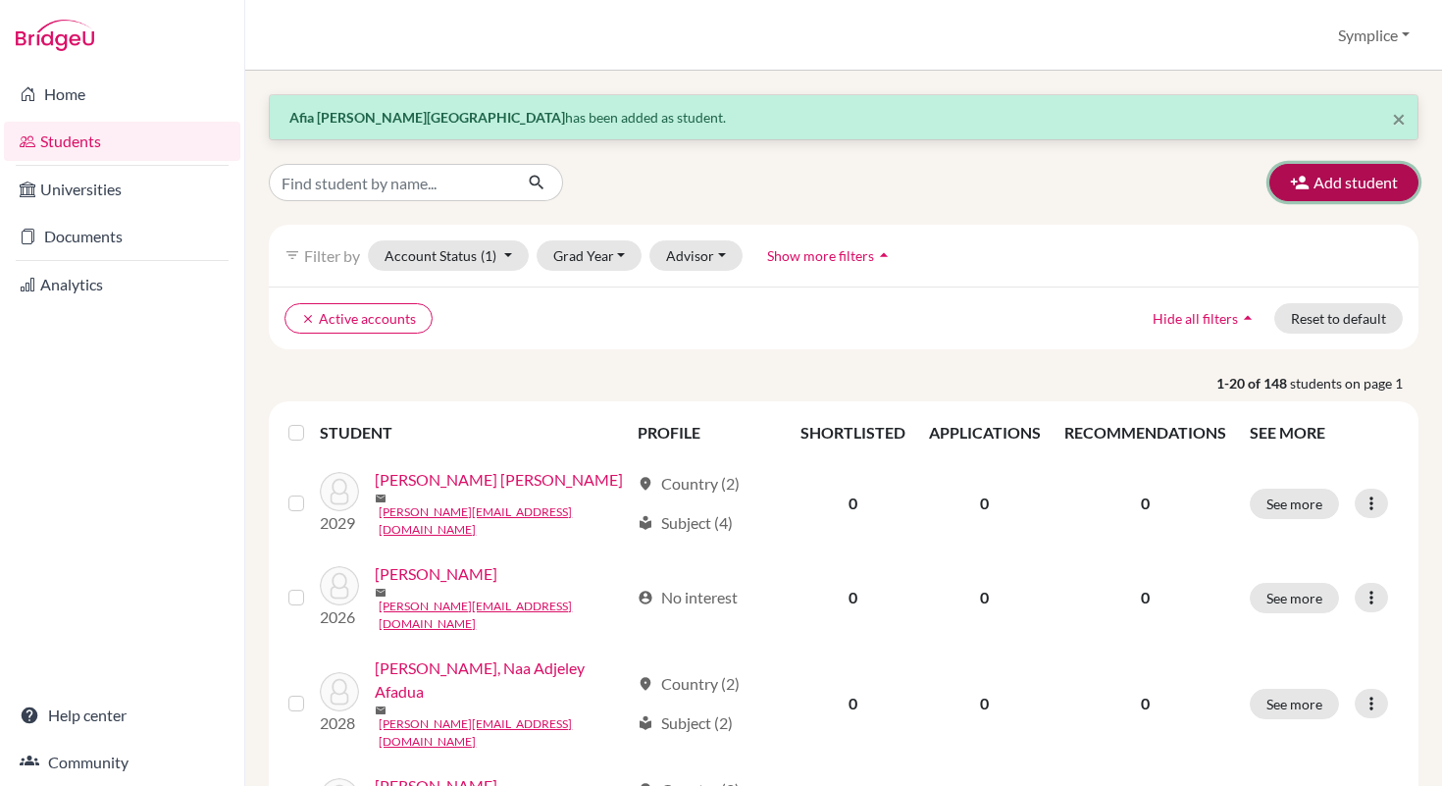
click at [1348, 185] on button "Add student" at bounding box center [1343, 182] width 149 height 37
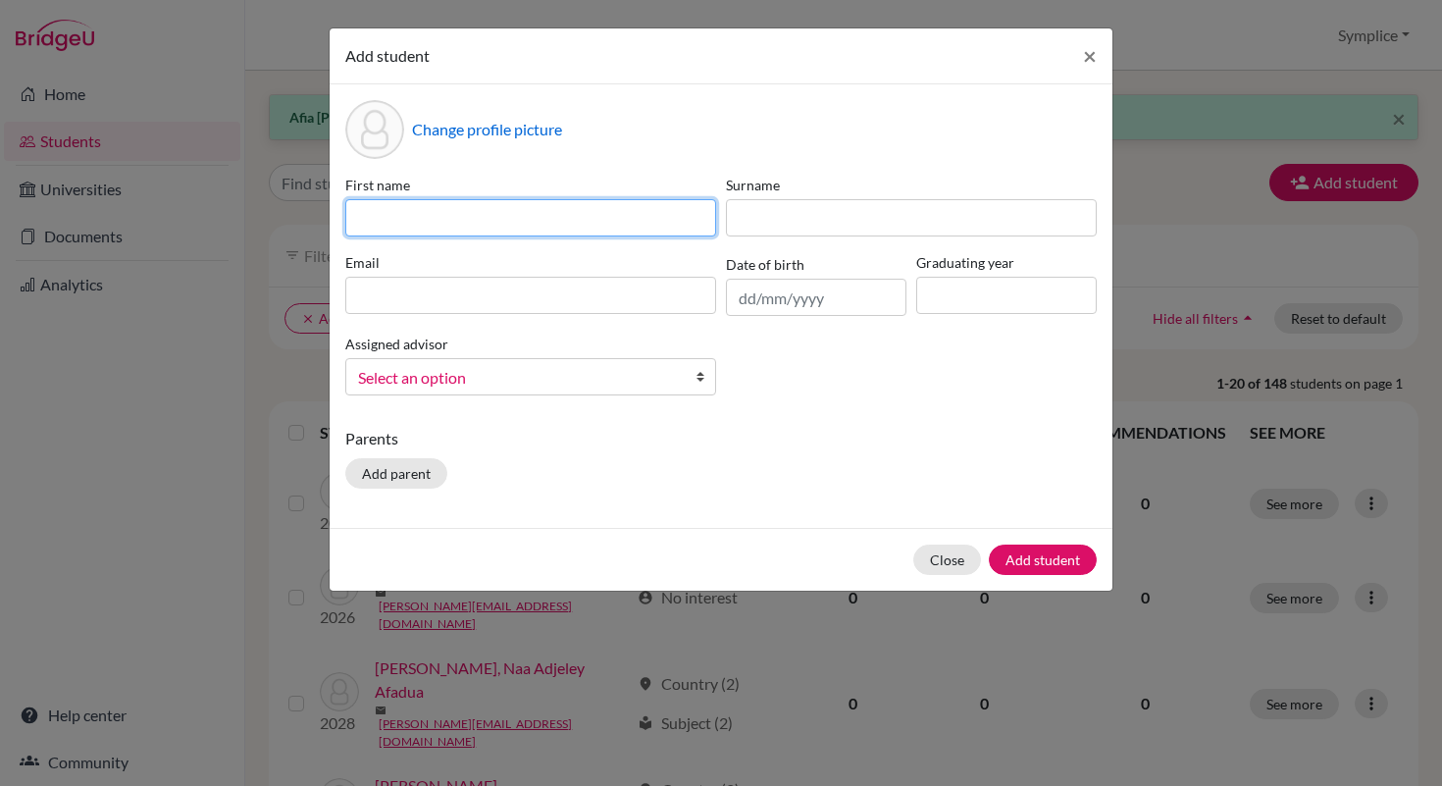
click at [515, 223] on input at bounding box center [530, 217] width 371 height 37
type input "[PERSON_NAME]"
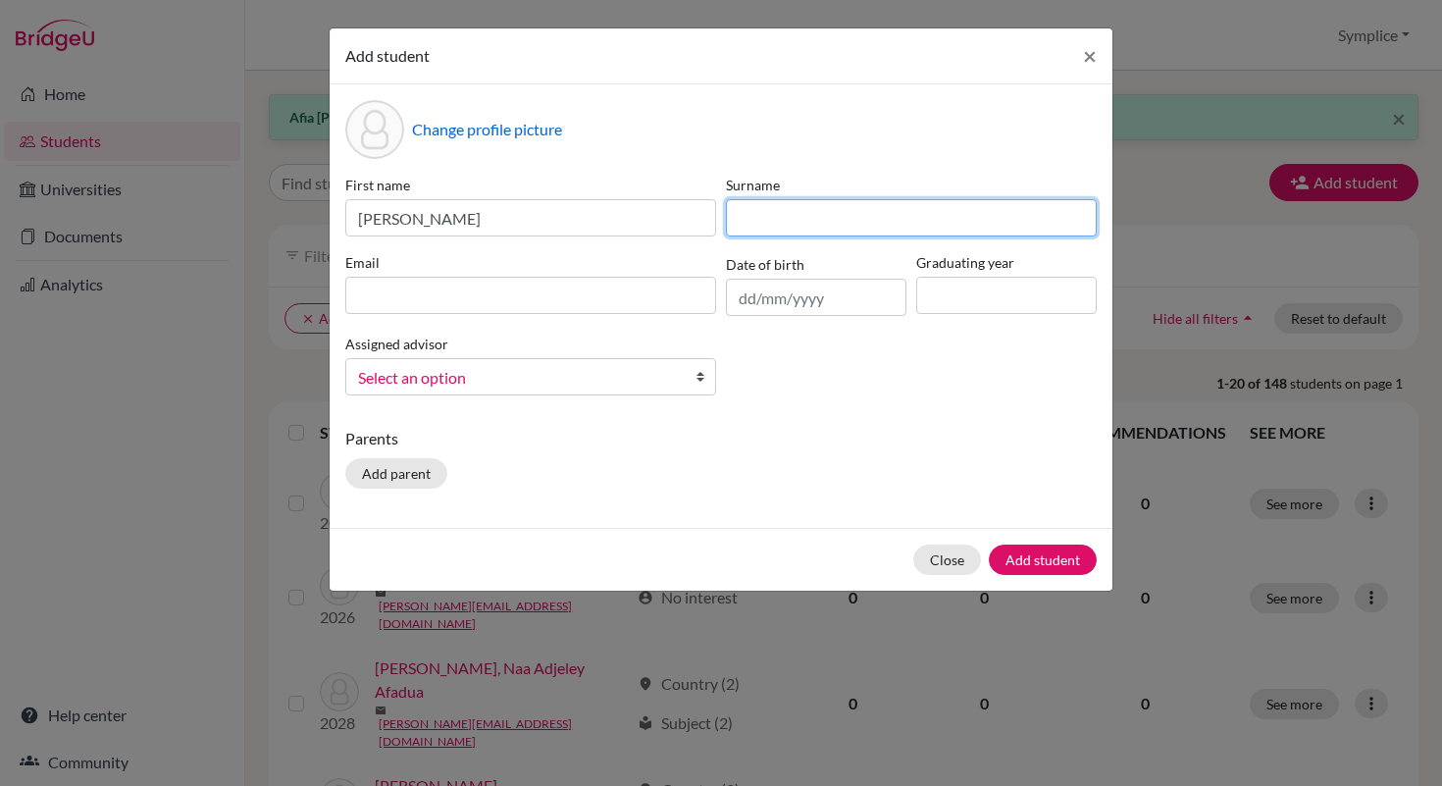
click at [747, 216] on input at bounding box center [911, 217] width 371 height 37
type input "Safwan"
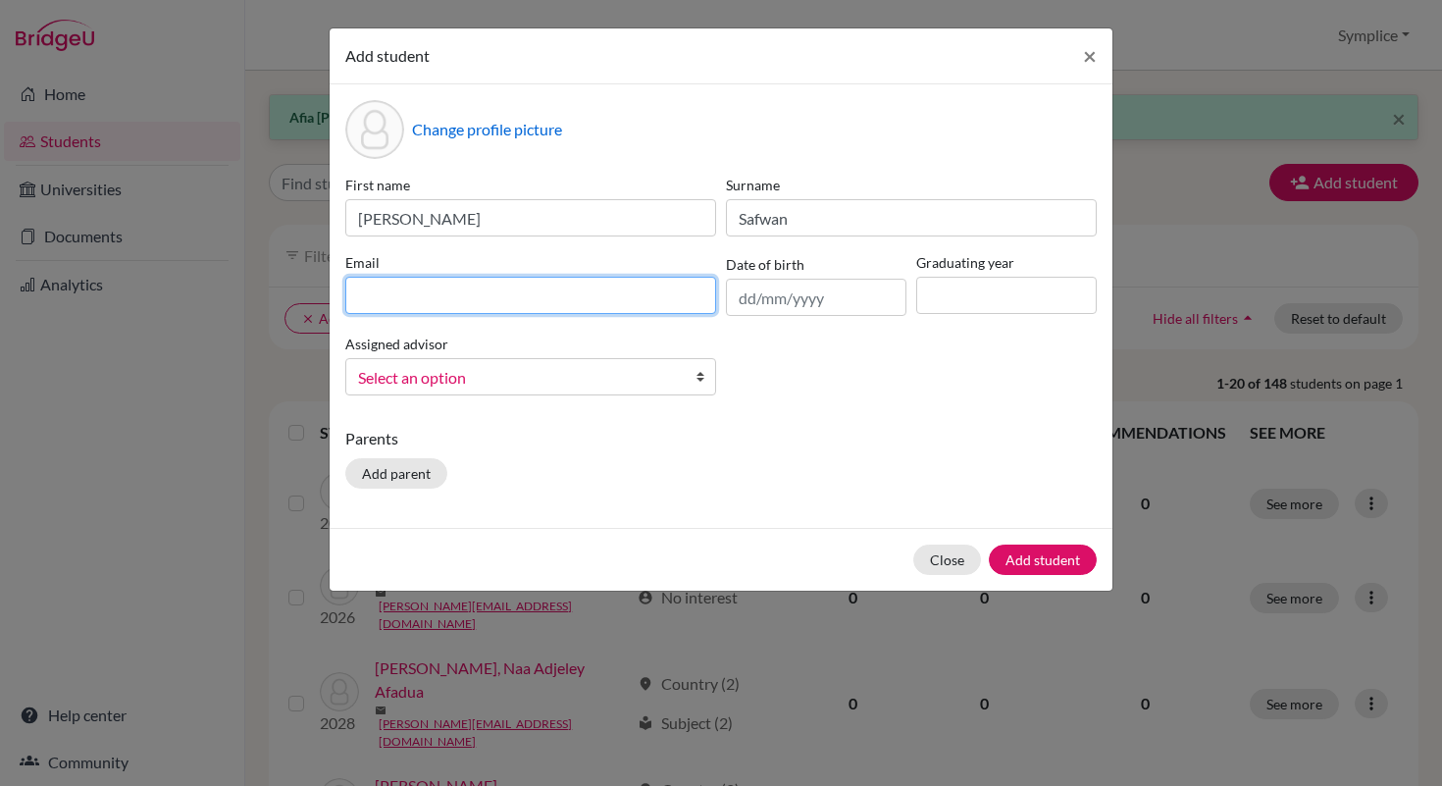
click at [420, 299] on input at bounding box center [530, 295] width 371 height 37
type input "[EMAIL_ADDRESS][DOMAIN_NAME]"
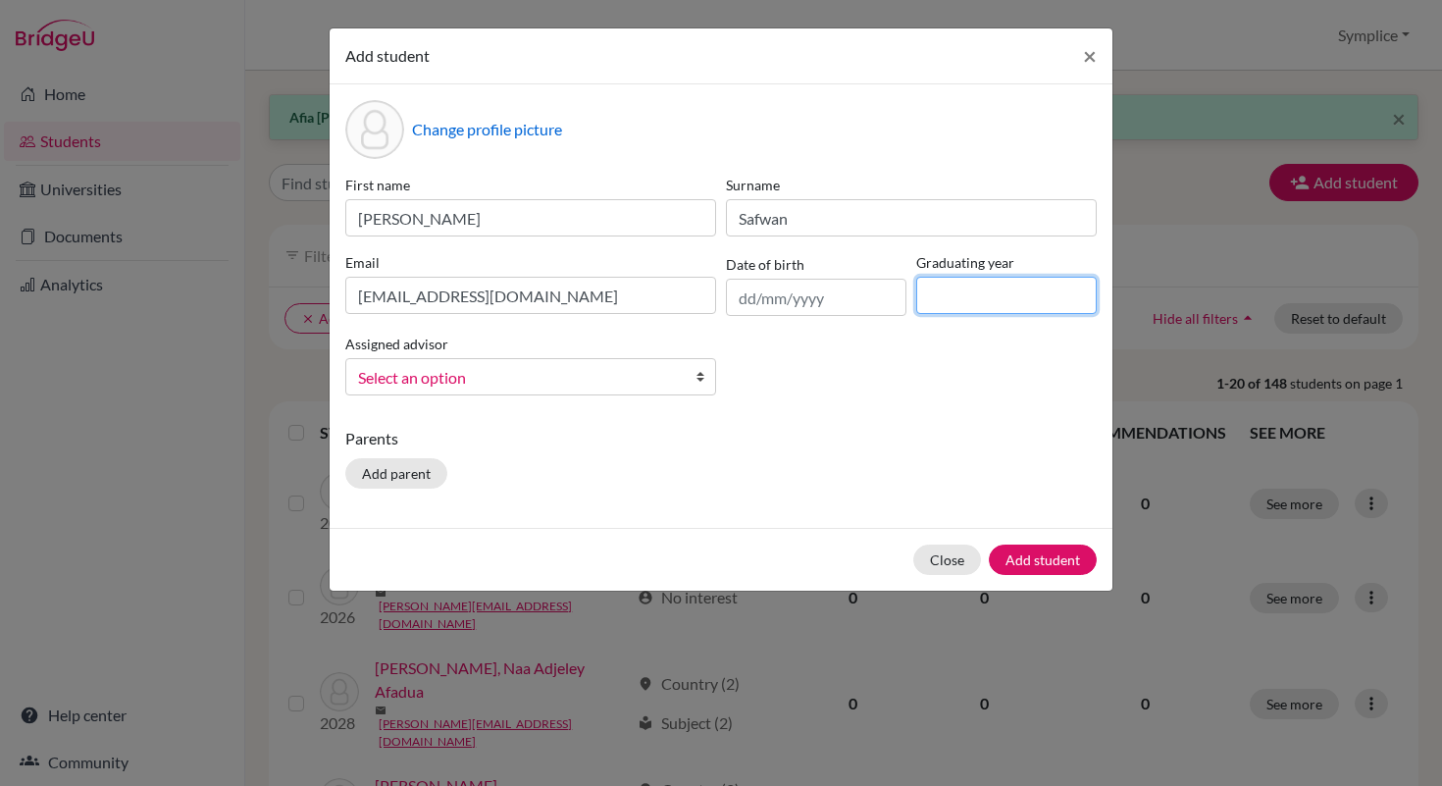
click at [929, 303] on input at bounding box center [1006, 295] width 180 height 37
type input "2028"
click at [1033, 562] on button "Add student" at bounding box center [1043, 559] width 108 height 30
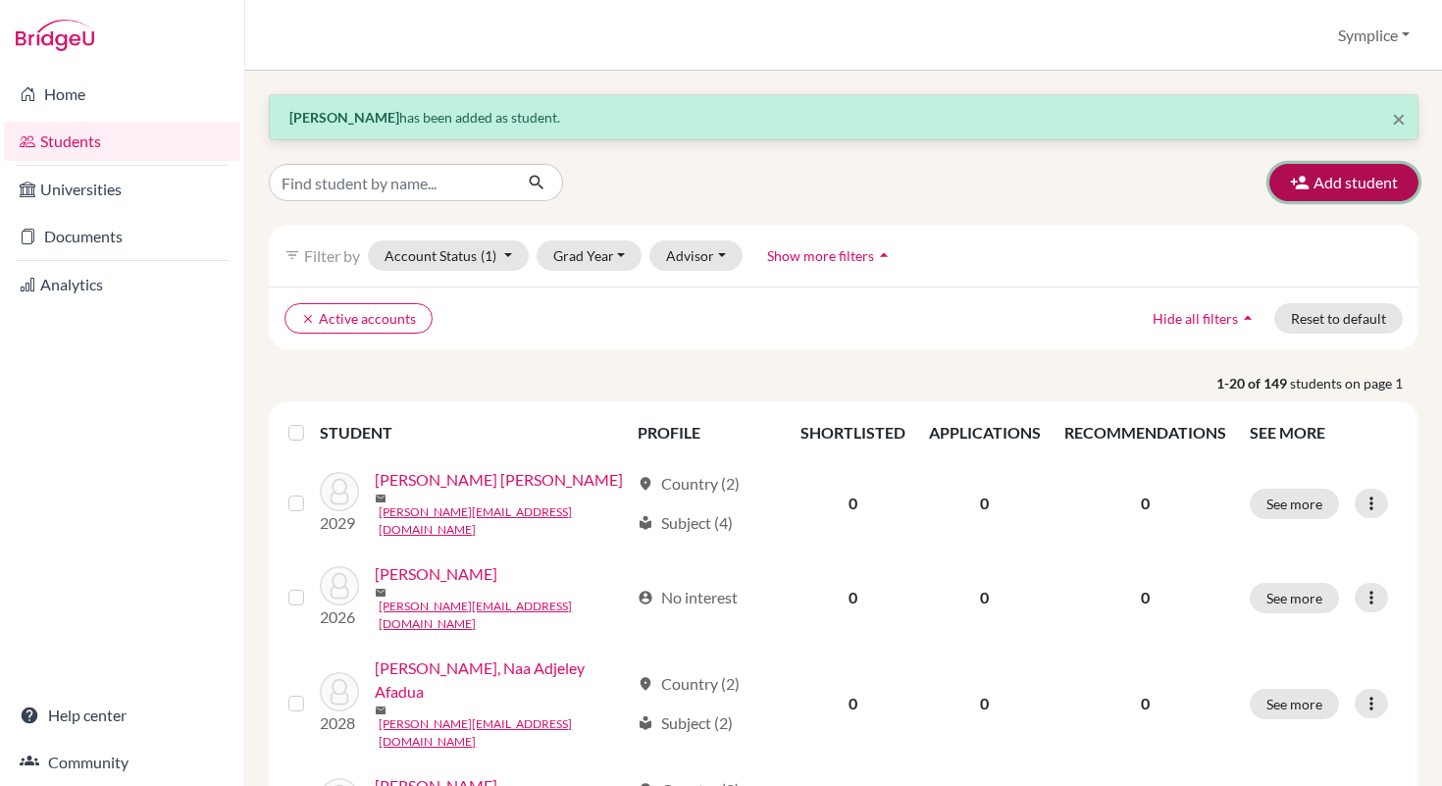
click at [1321, 185] on button "Add student" at bounding box center [1343, 182] width 149 height 37
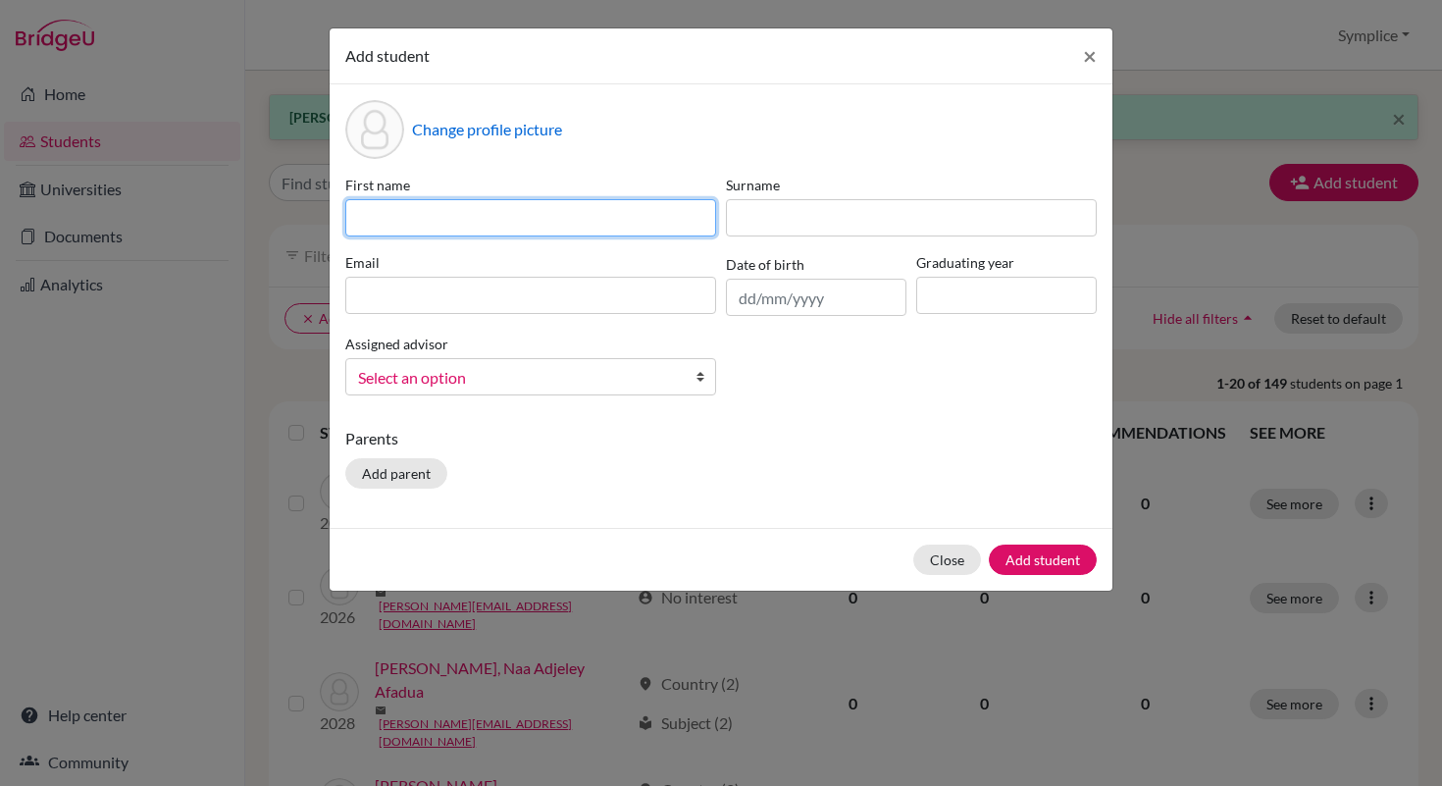
click at [573, 221] on input at bounding box center [530, 217] width 371 height 37
type input "Nadin"
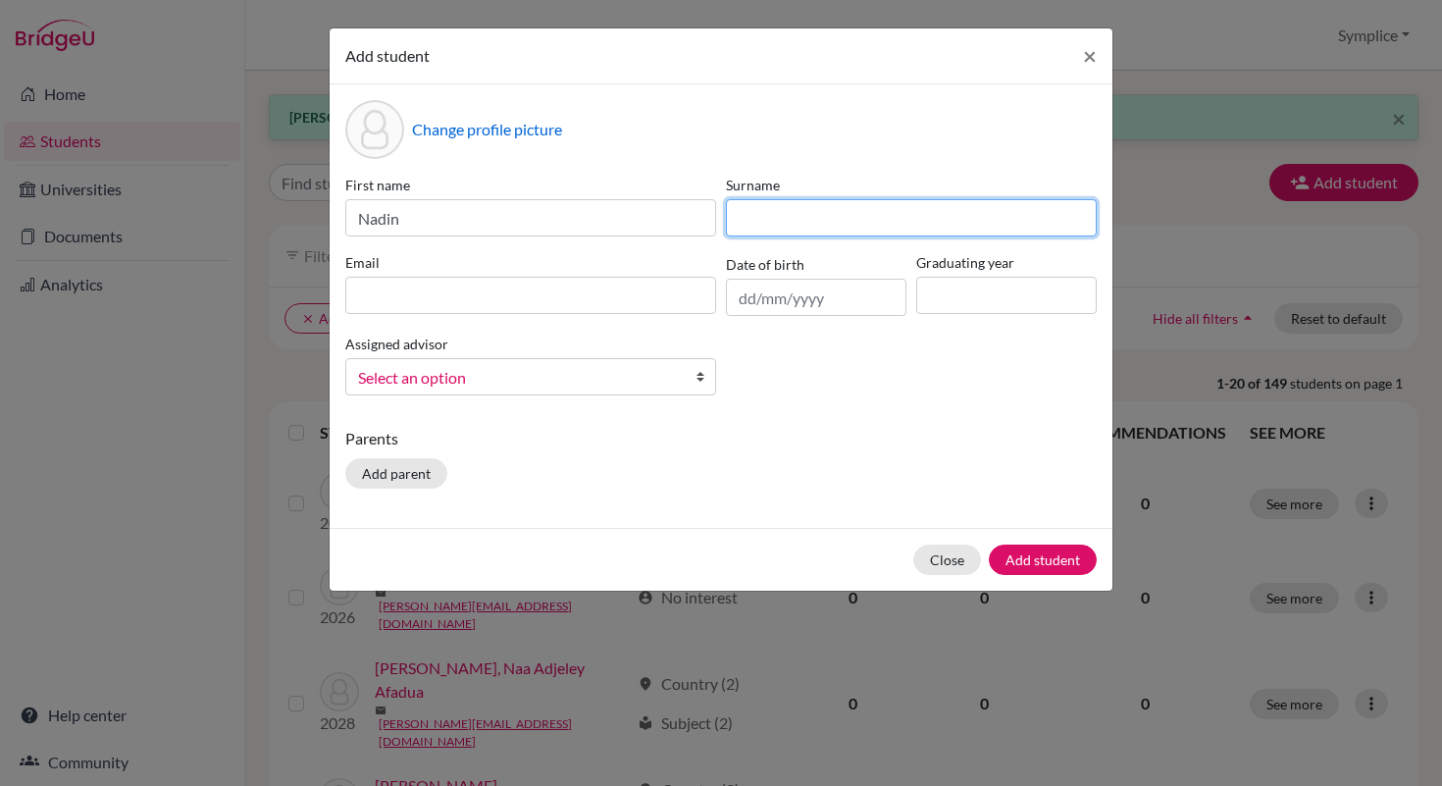
click at [775, 205] on input at bounding box center [911, 217] width 371 height 37
type input "Sahdo"
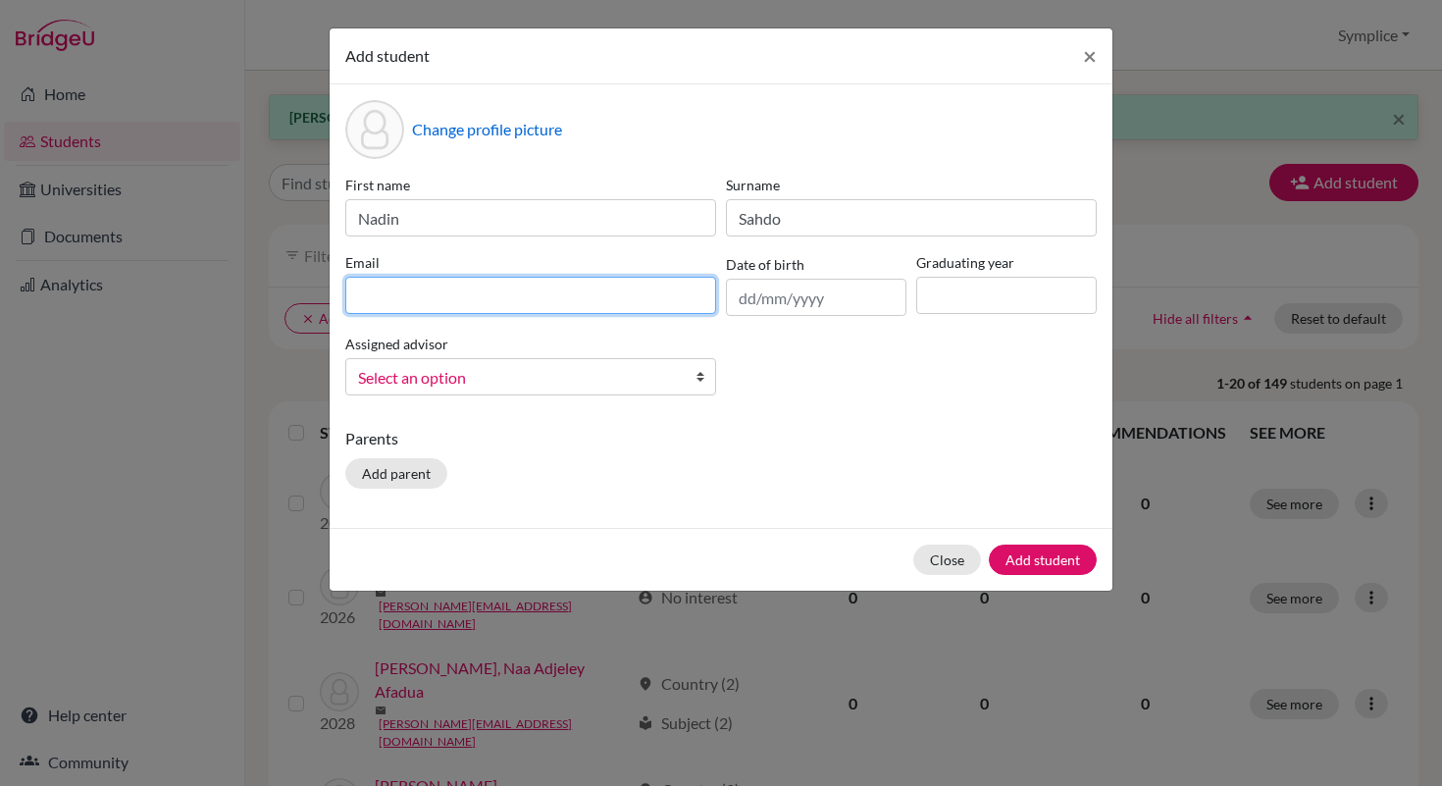
click at [482, 289] on input at bounding box center [530, 295] width 371 height 37
type input "[PERSON_NAME][EMAIL_ADDRESS][DOMAIN_NAME]"
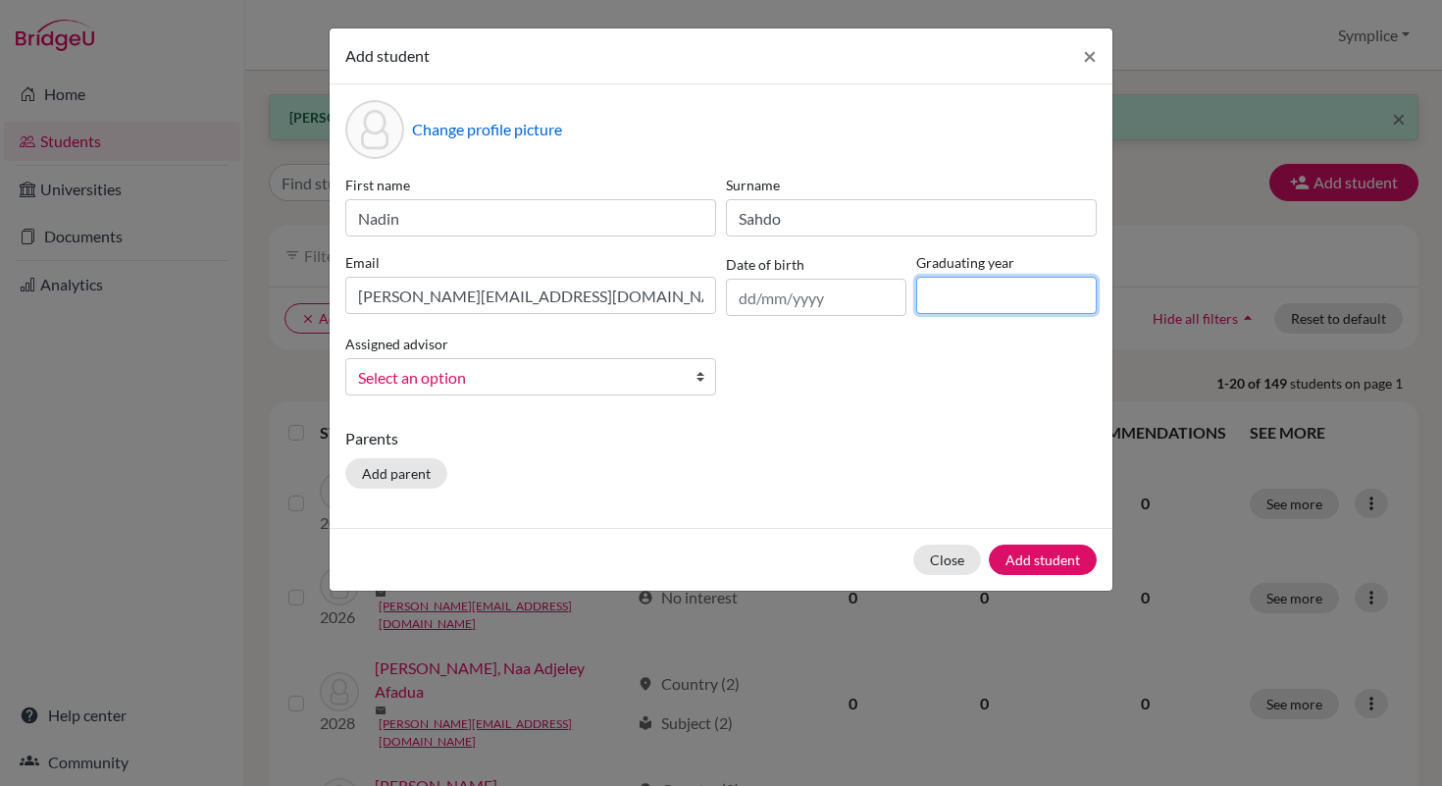
click at [943, 309] on input at bounding box center [1006, 295] width 180 height 37
type input "2028"
click at [1048, 555] on button "Add student" at bounding box center [1043, 559] width 108 height 30
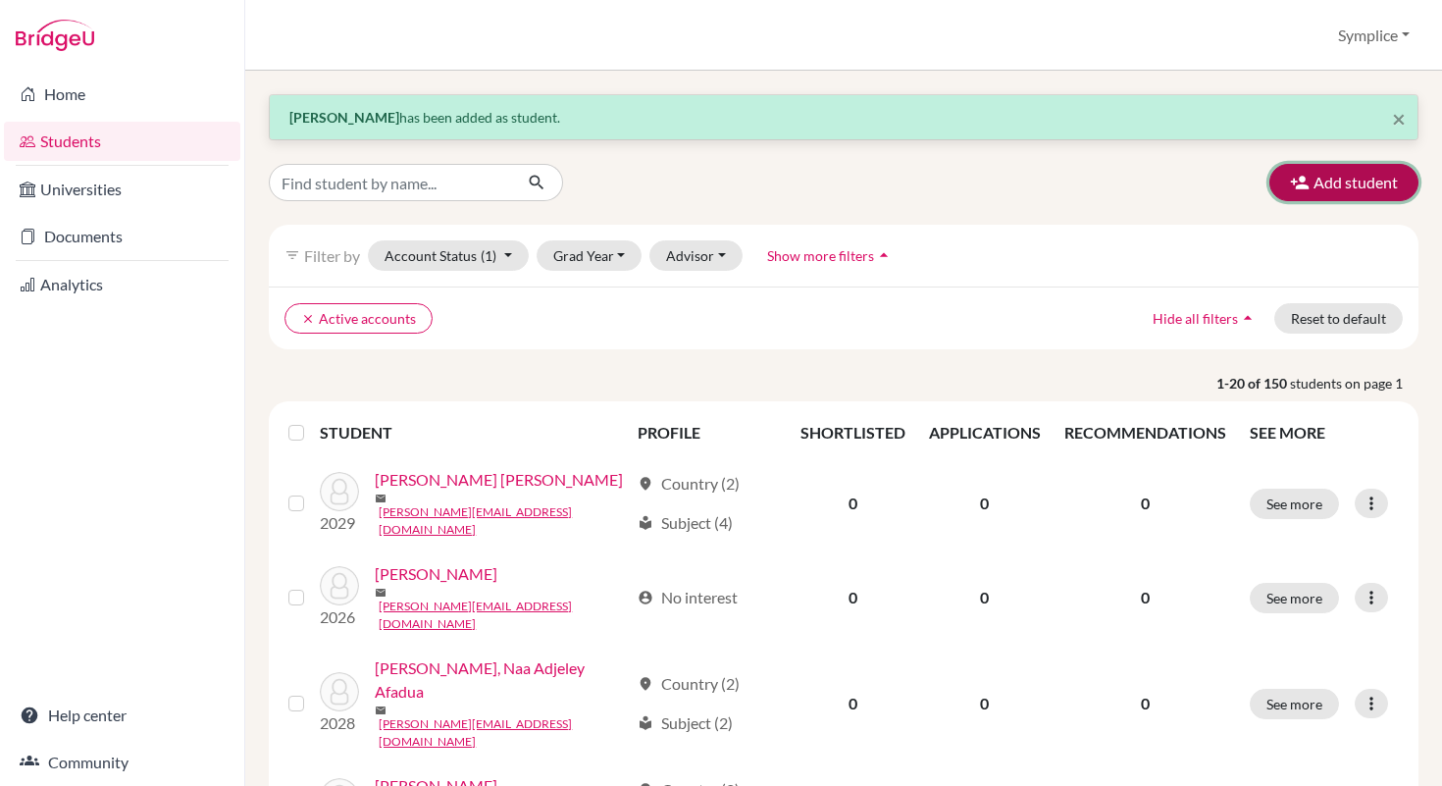
click at [1323, 194] on button "Add student" at bounding box center [1343, 182] width 149 height 37
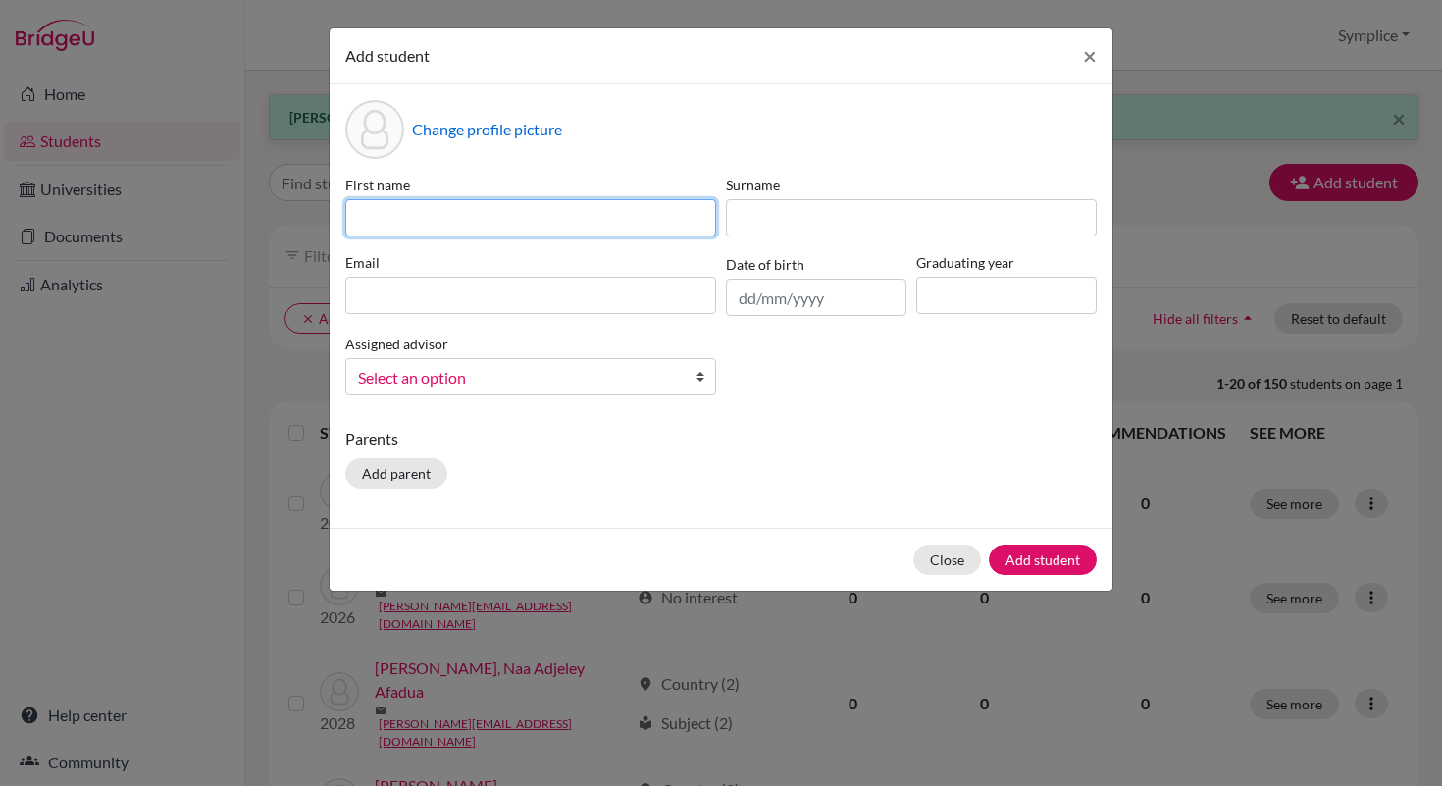
click at [652, 214] on input at bounding box center [530, 217] width 371 height 37
type input "Hisham"
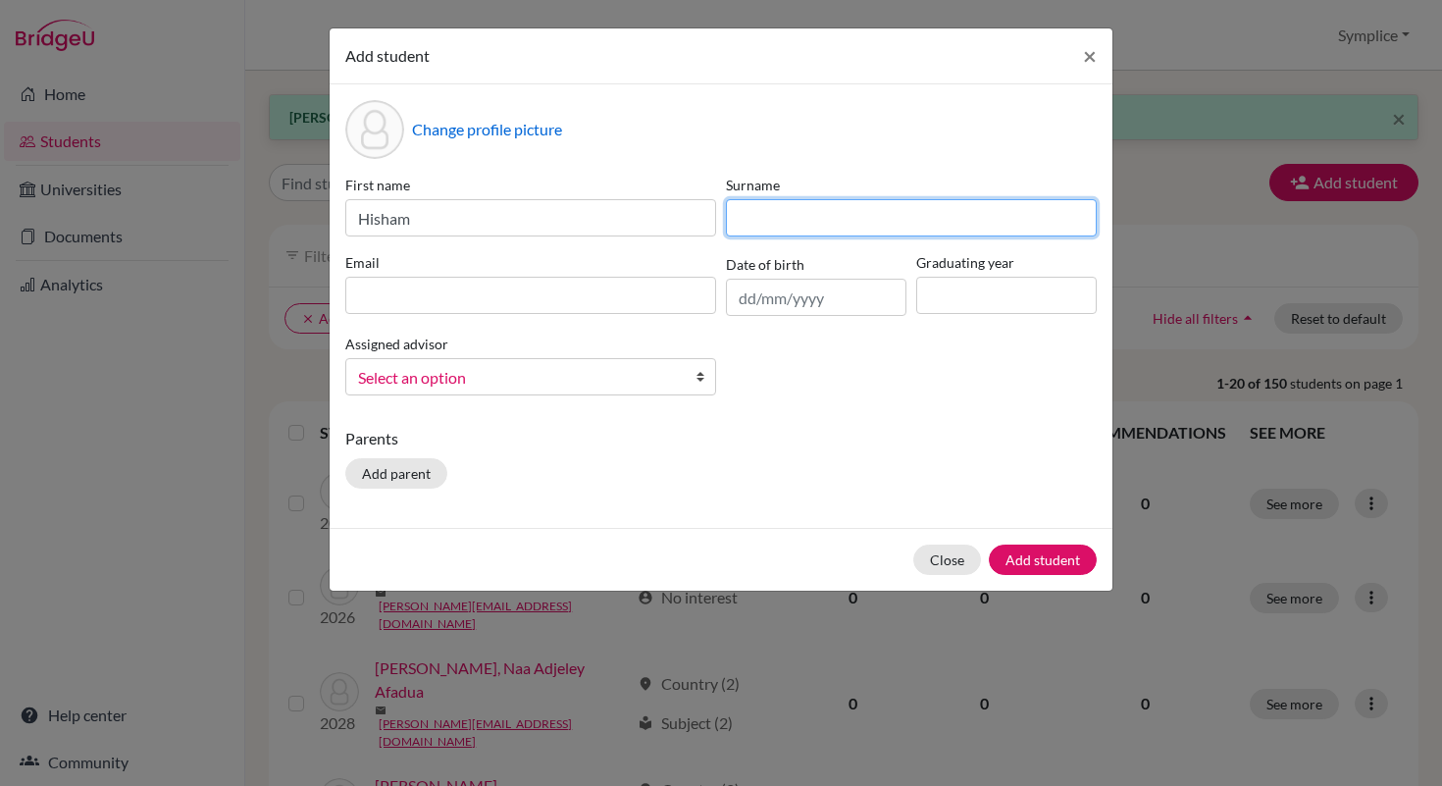
click at [780, 222] on input at bounding box center [911, 217] width 371 height 37
type input "Yamak"
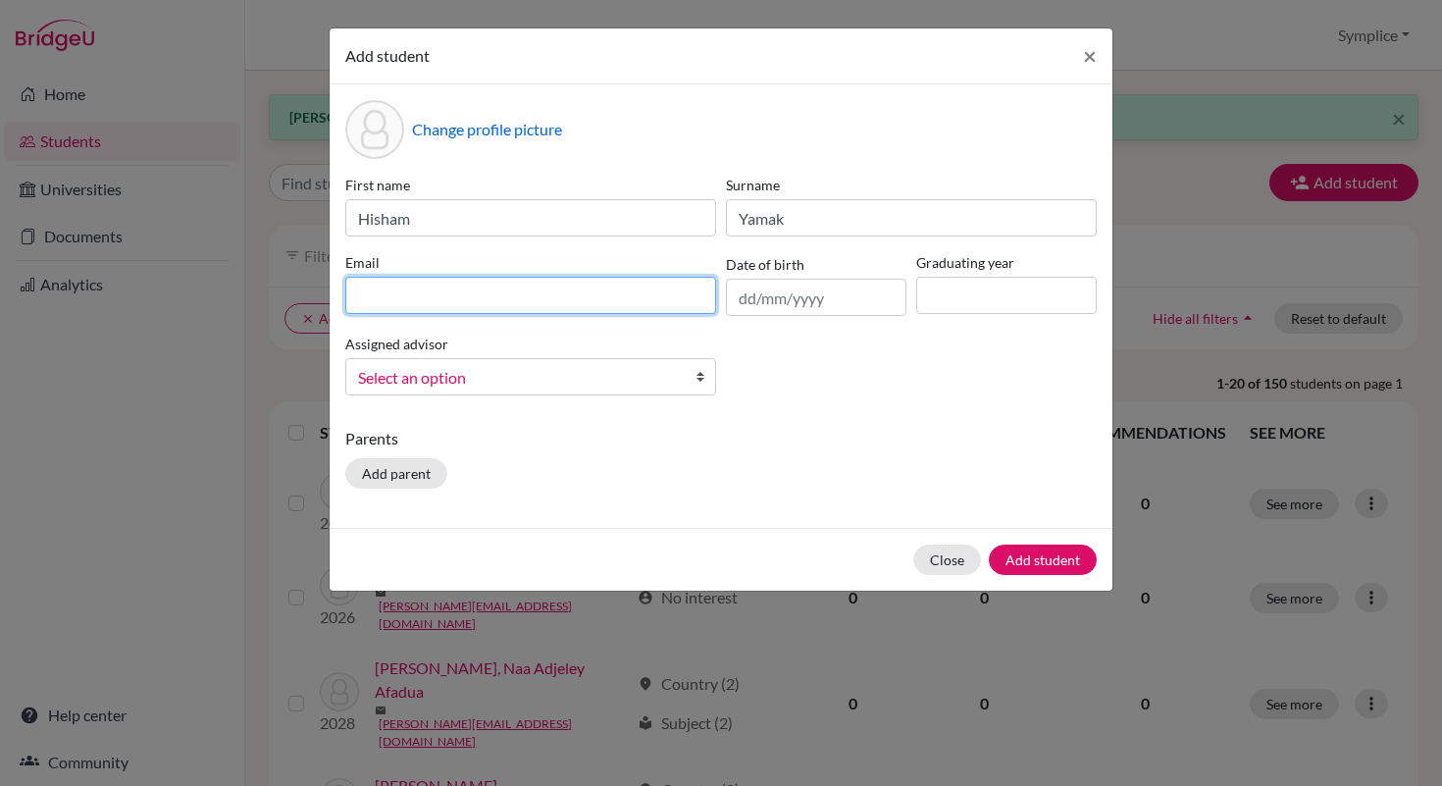
click at [428, 297] on input at bounding box center [530, 295] width 371 height 37
type input "[PERSON_NAME][EMAIL_ADDRESS][DOMAIN_NAME]"
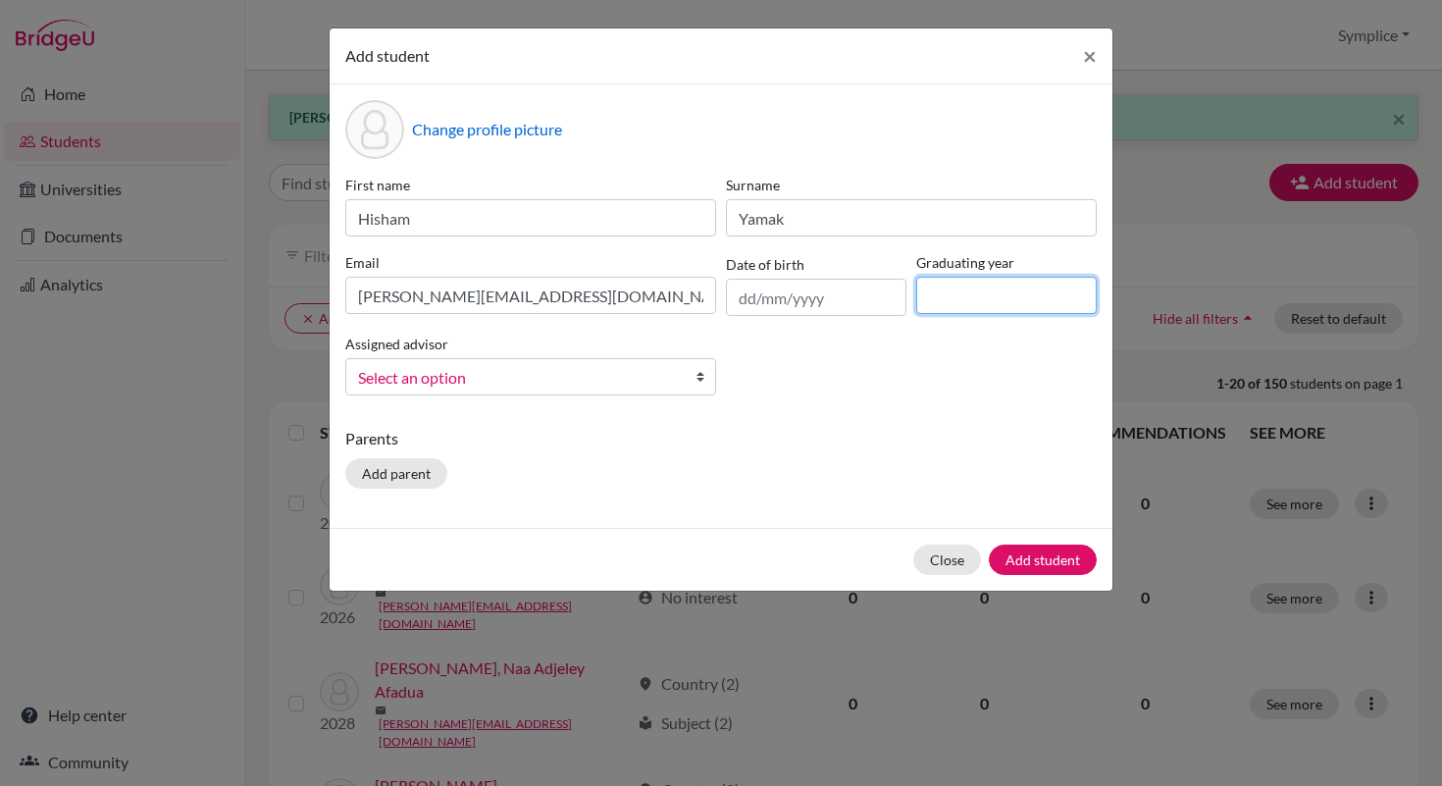
click at [953, 294] on input at bounding box center [1006, 295] width 180 height 37
type input "2028"
click at [1041, 563] on button "Add student" at bounding box center [1043, 559] width 108 height 30
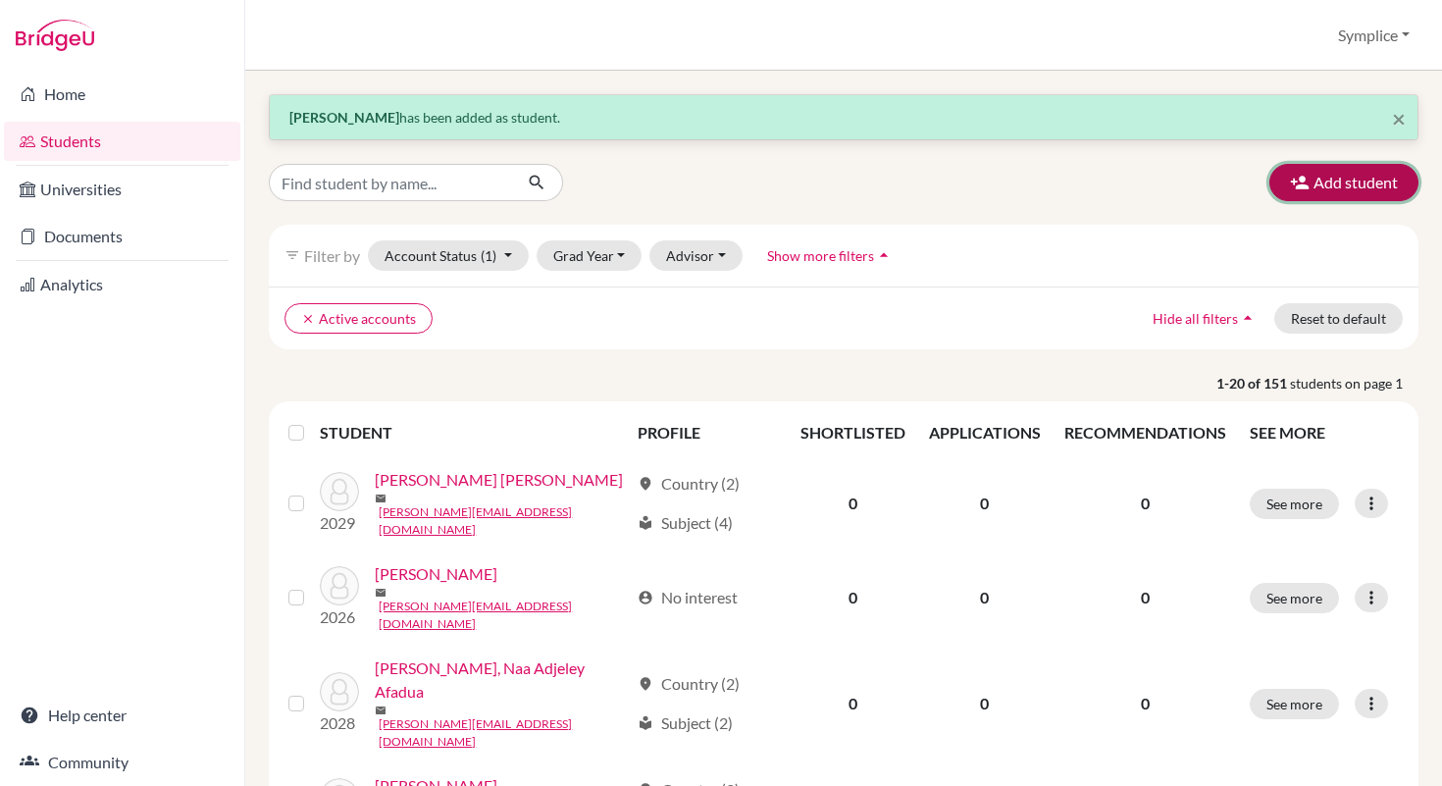
click at [1309, 193] on button "Add student" at bounding box center [1343, 182] width 149 height 37
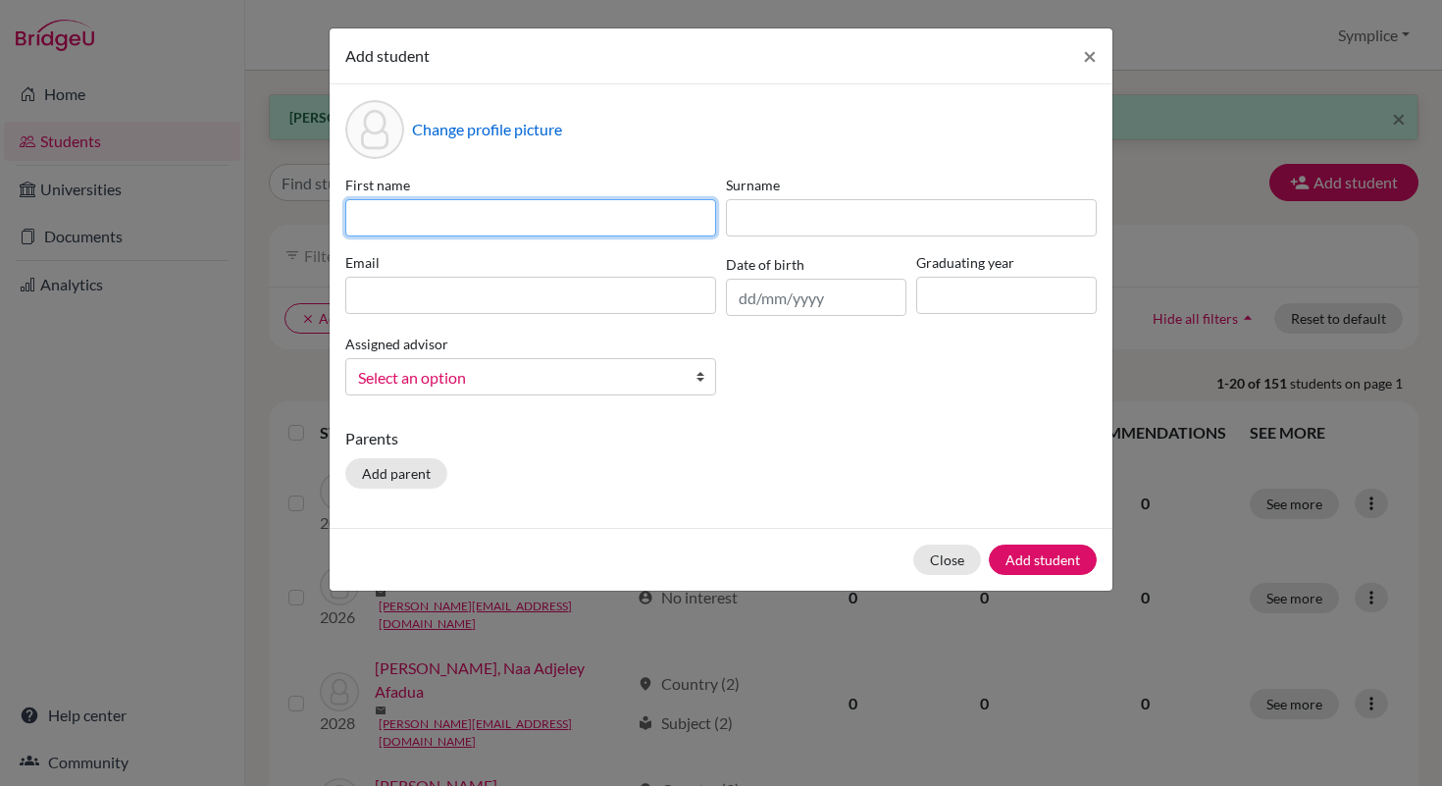
click at [550, 223] on input at bounding box center [530, 217] width 371 height 37
type input "Princesse [PERSON_NAME]"
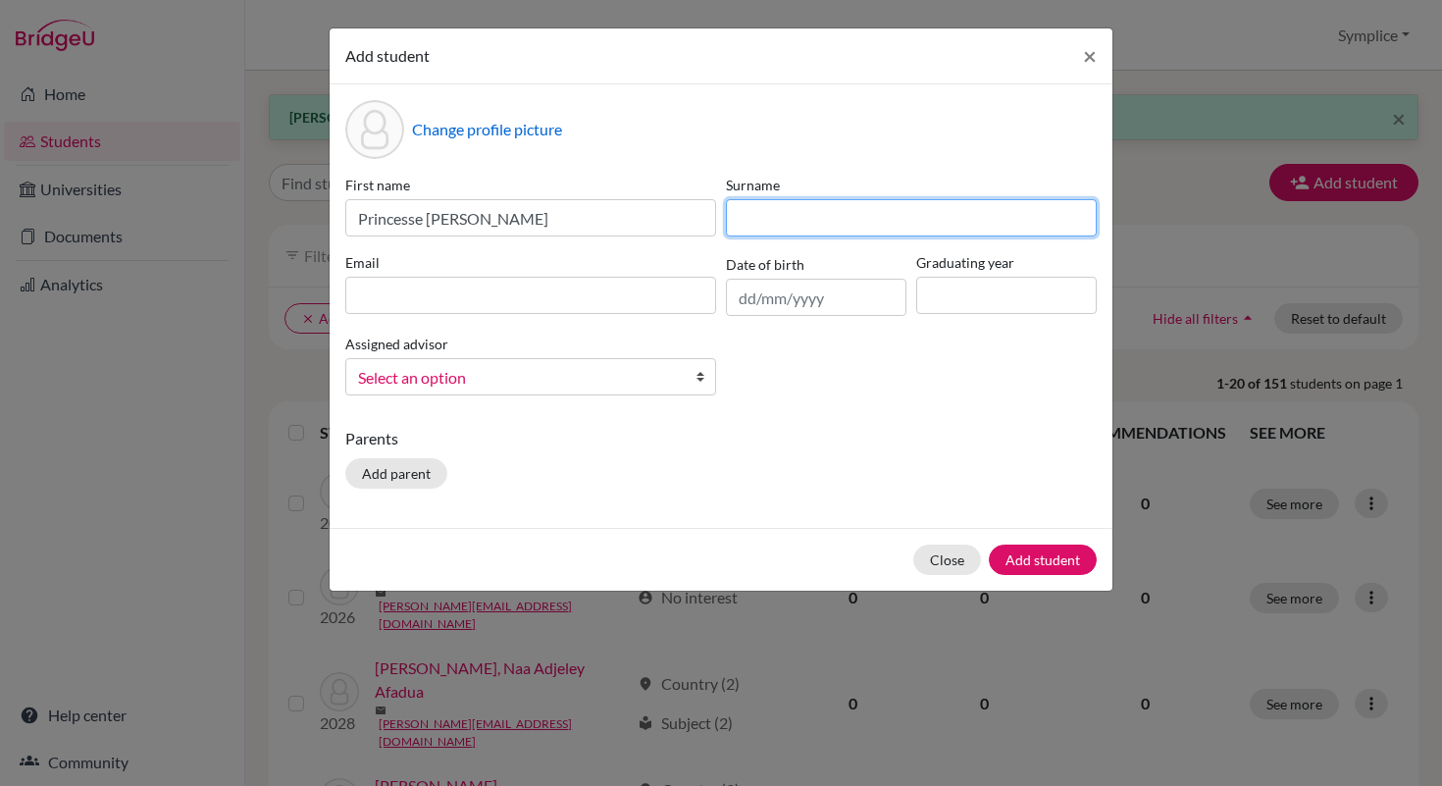
click at [789, 220] on input at bounding box center [911, 217] width 371 height 37
type input "Adebayor"
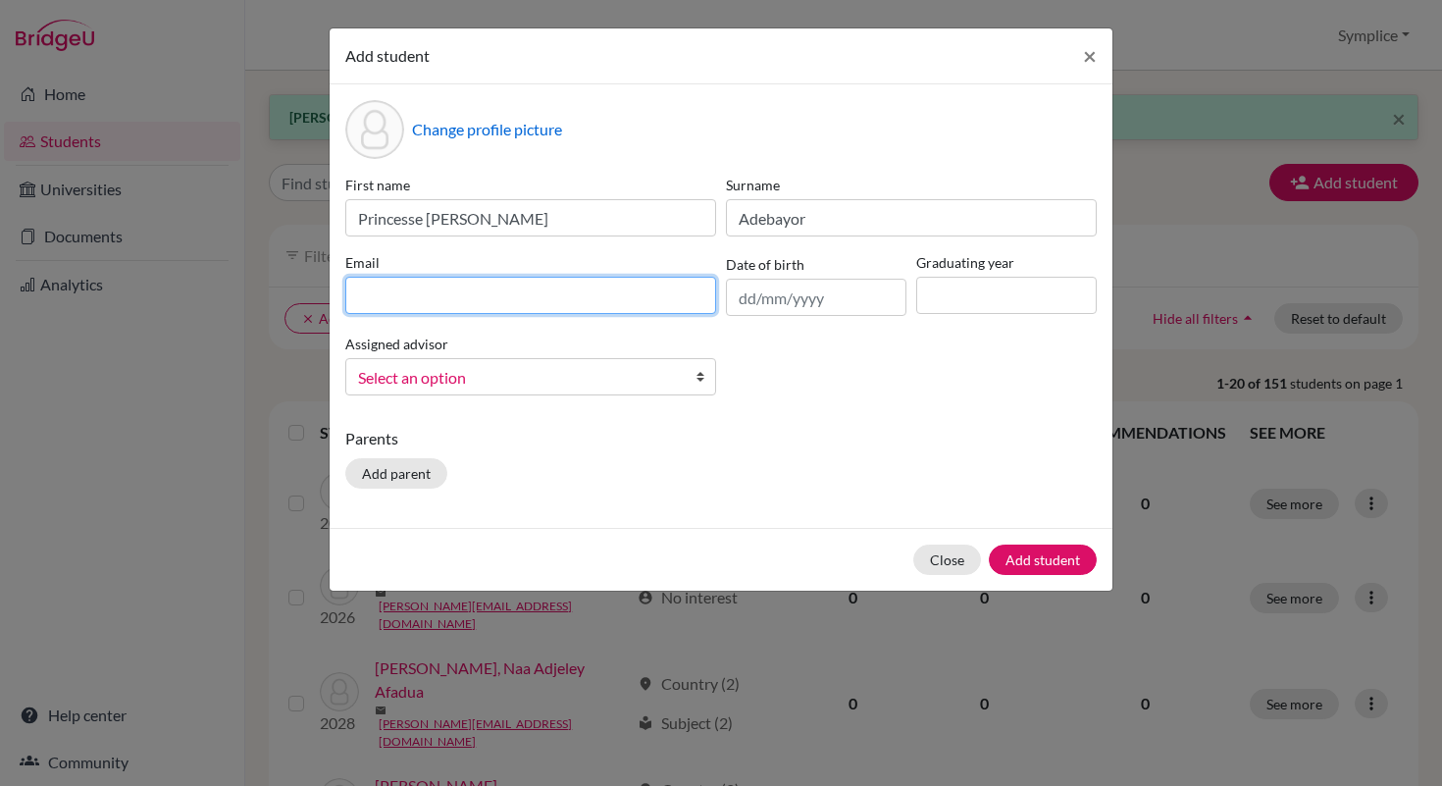
click at [498, 295] on input at bounding box center [530, 295] width 371 height 37
type input "[EMAIL_ADDRESS][DOMAIN_NAME]"
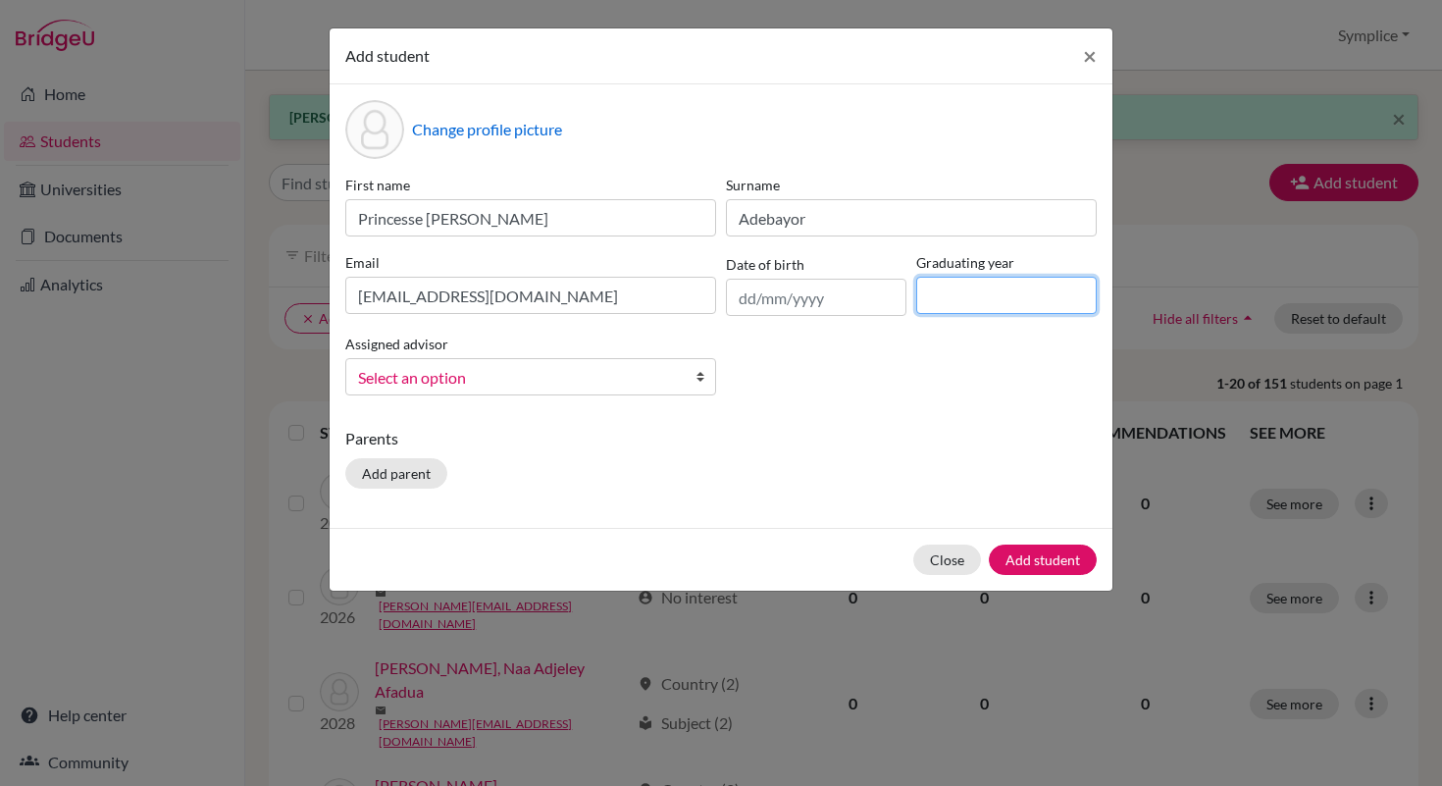
click at [955, 291] on input at bounding box center [1006, 295] width 180 height 37
type input "2028"
click at [1052, 553] on button "Add student" at bounding box center [1043, 559] width 108 height 30
